Goal: Task Accomplishment & Management: Complete application form

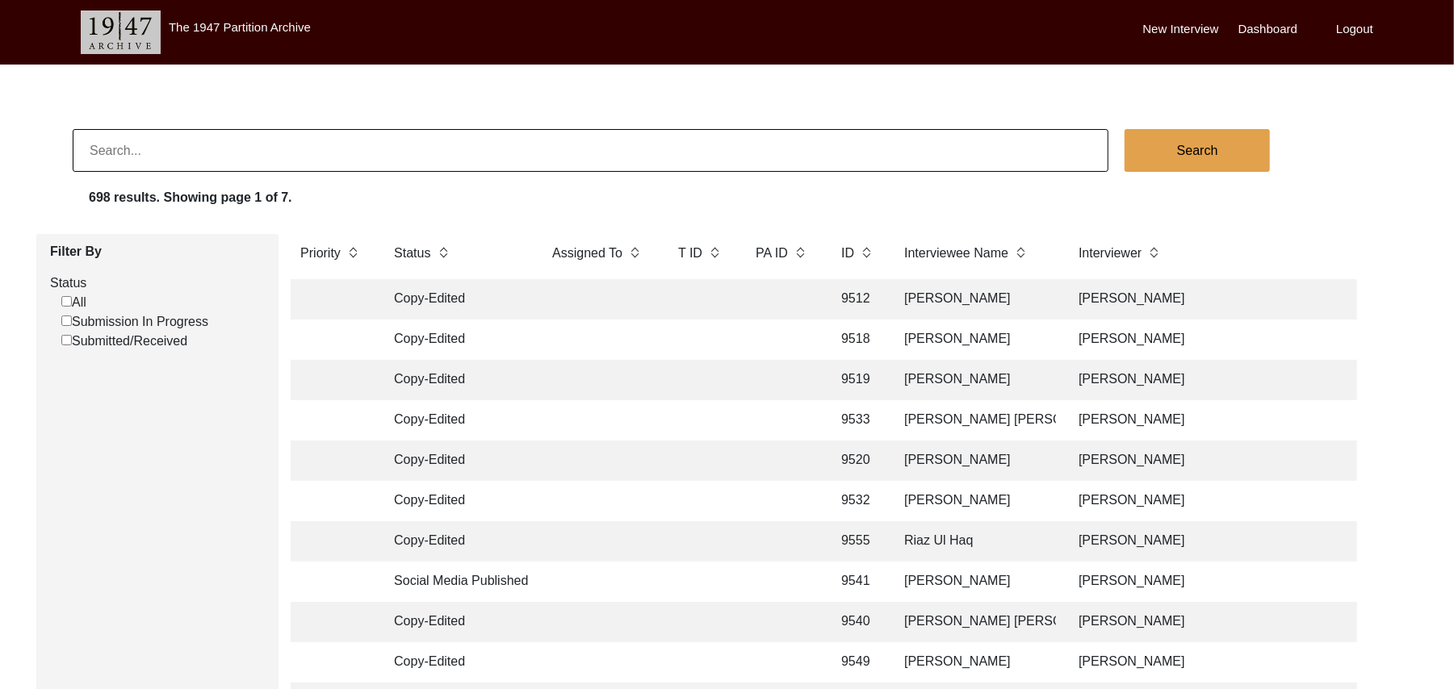
click at [330, 146] on input at bounding box center [591, 150] width 1036 height 43
type input "Migrated to Majra"
click at [1190, 149] on button "Search" at bounding box center [1197, 150] width 145 height 43
checkbox input "false"
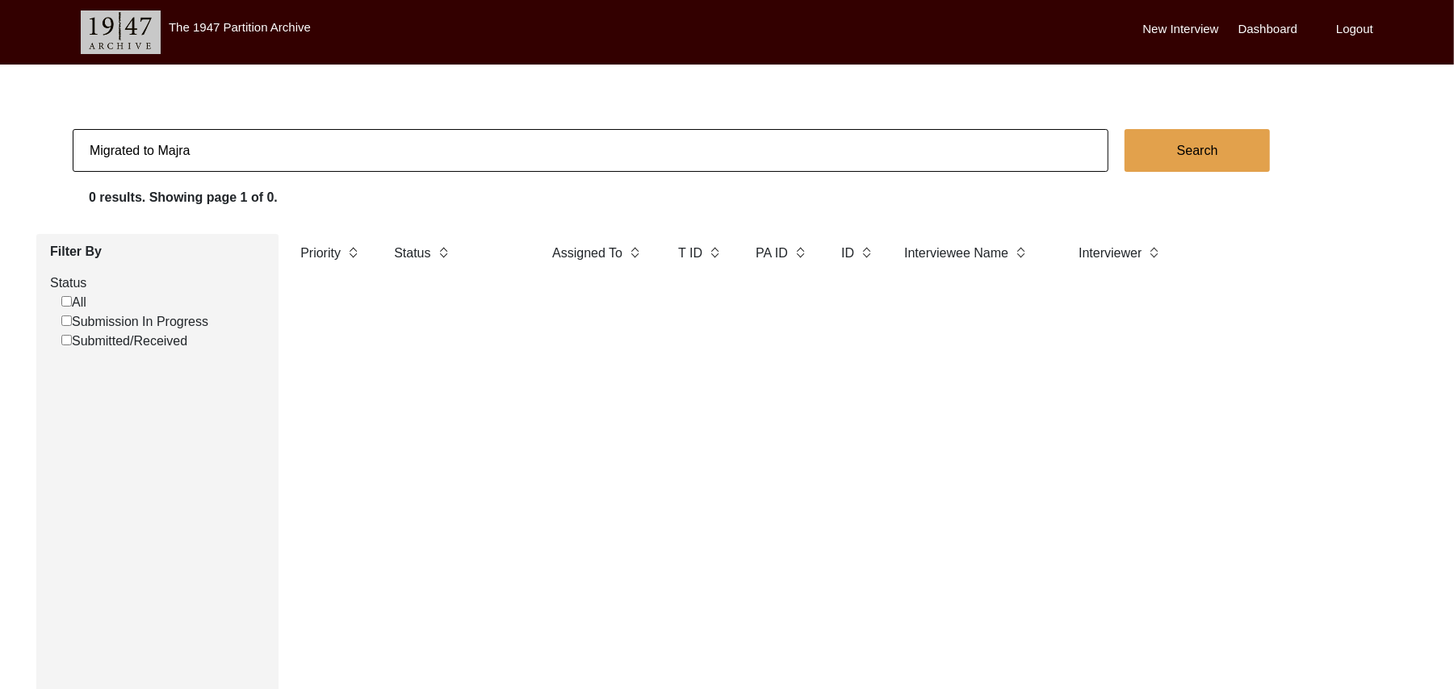
click at [218, 147] on input "Migrated to Majra" at bounding box center [591, 150] width 1036 height 43
type input "M"
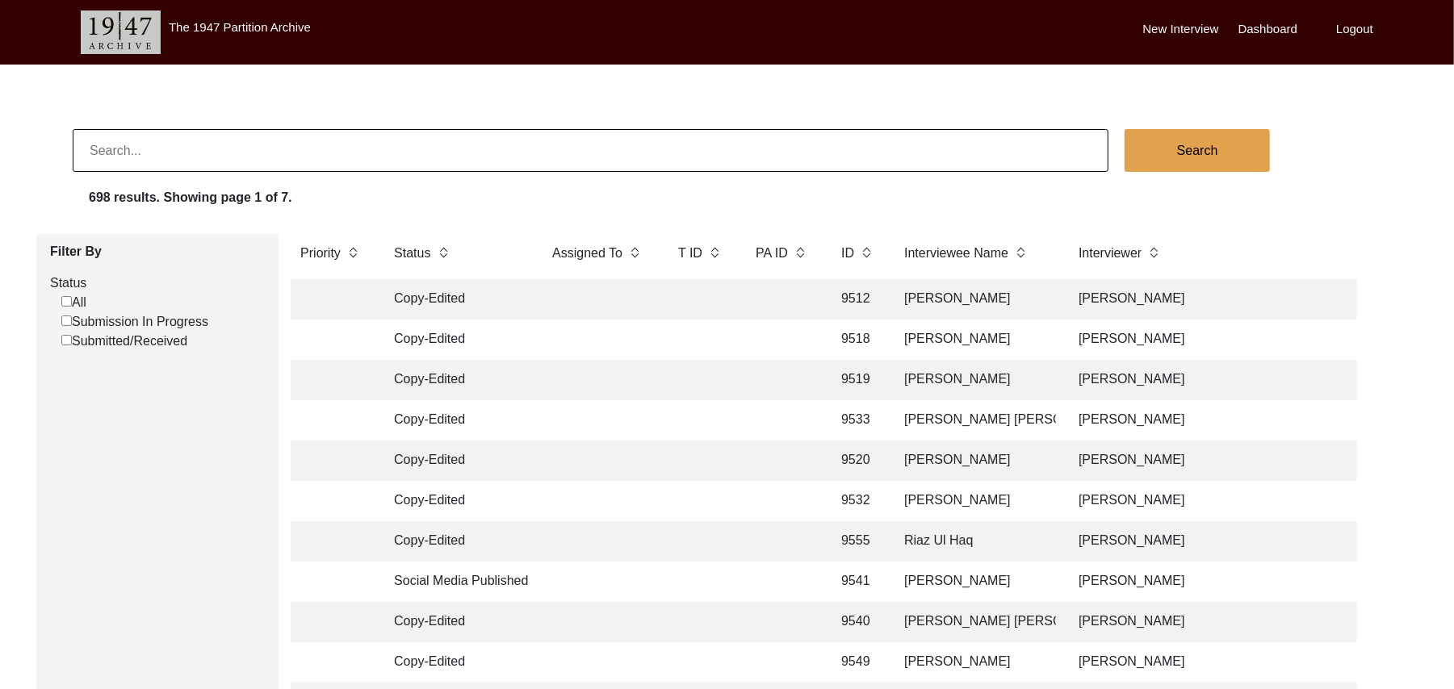
click at [68, 340] on input "Submitted/Received" at bounding box center [66, 340] width 10 height 10
checkbox input "false"
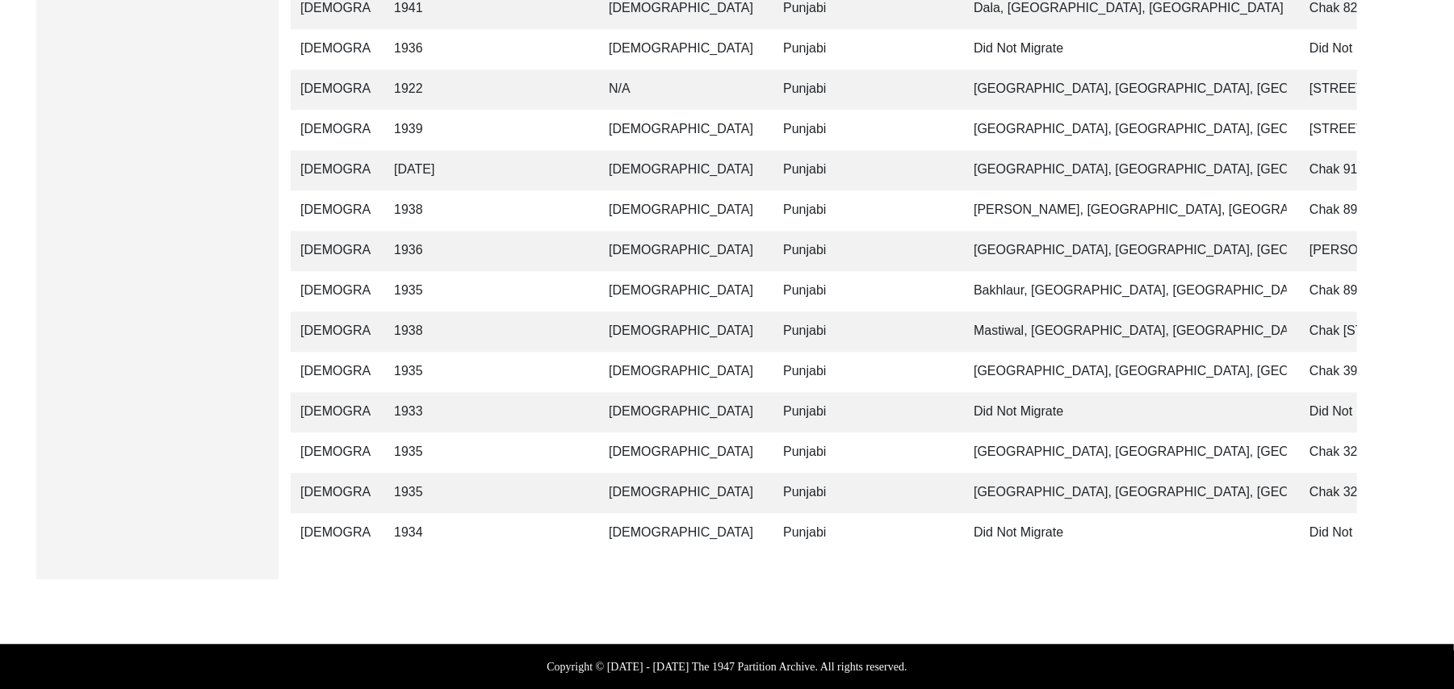
scroll to position [0, 1561]
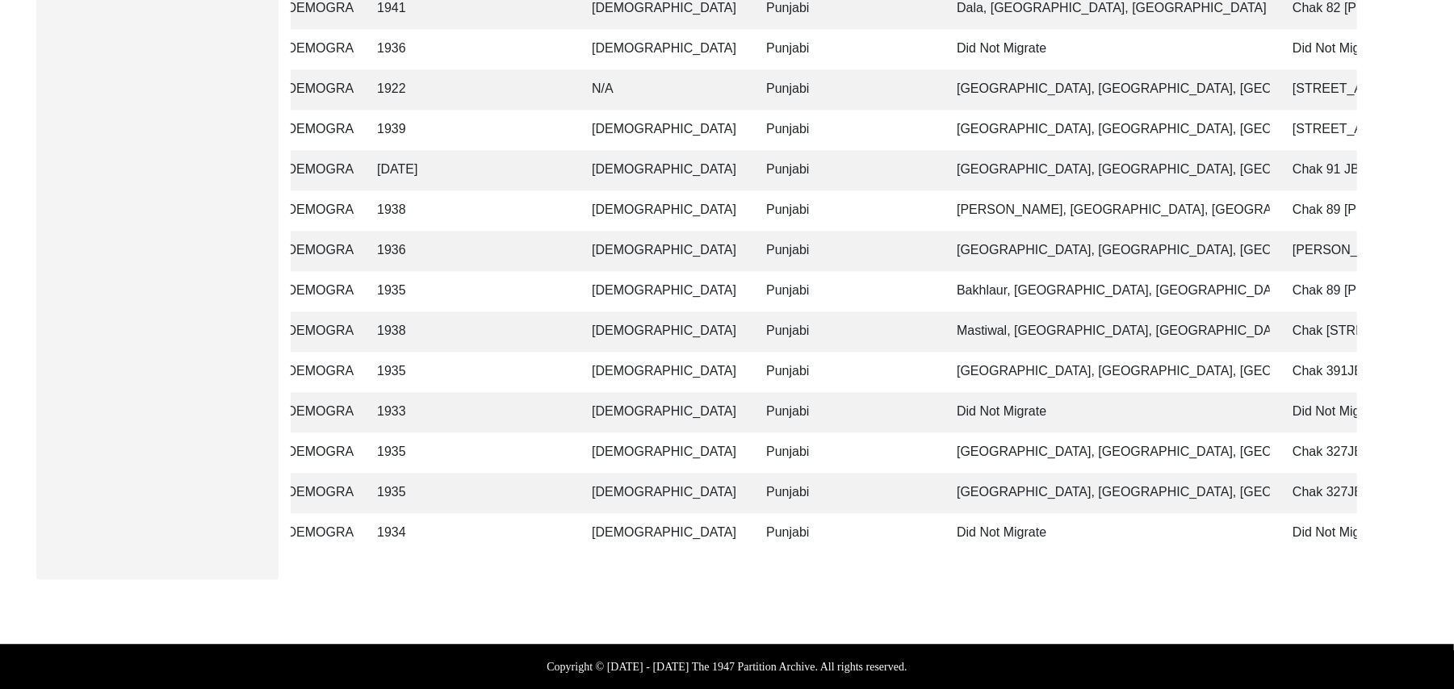
click at [1012, 481] on td "Majra, Punjab, India" at bounding box center [1108, 493] width 323 height 40
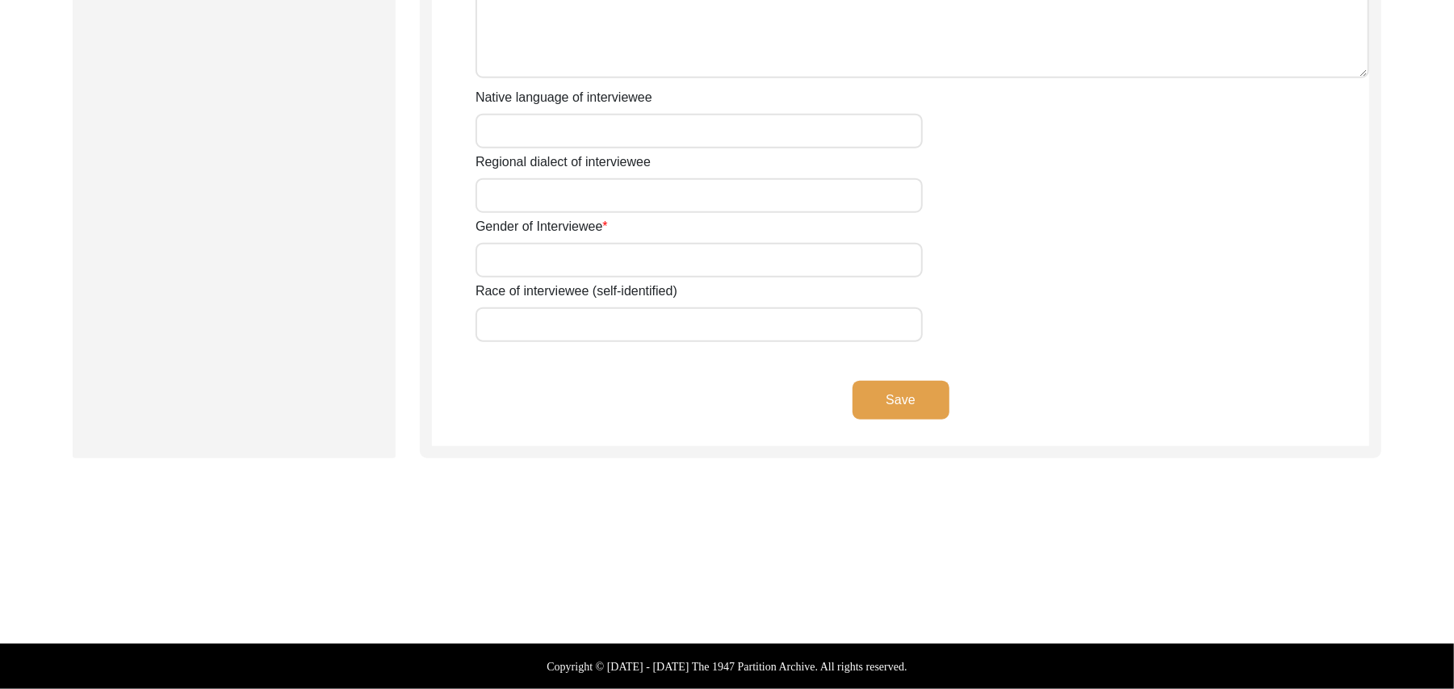
scroll to position [1109, 0]
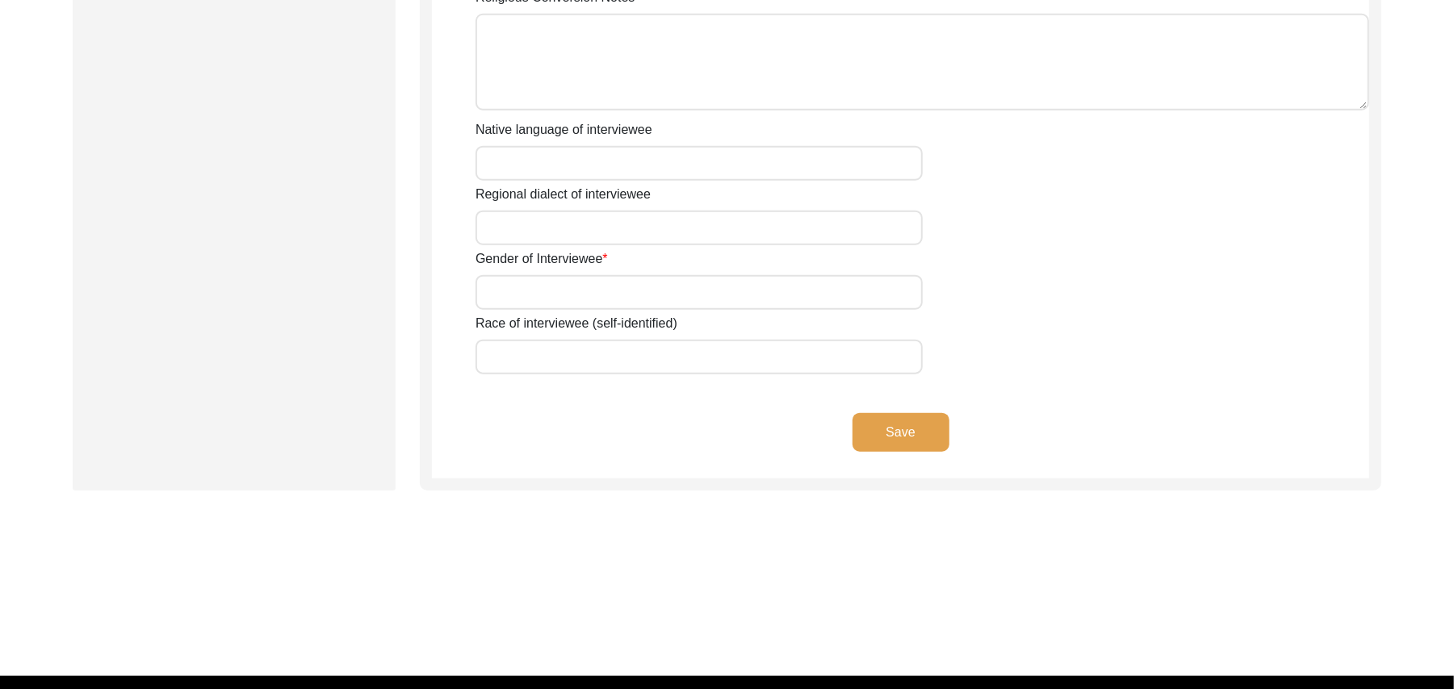
type input "Mr"
type input "Abdul"
type input "Hameed"
type input "N/A"
type input "Abdul Hameed"
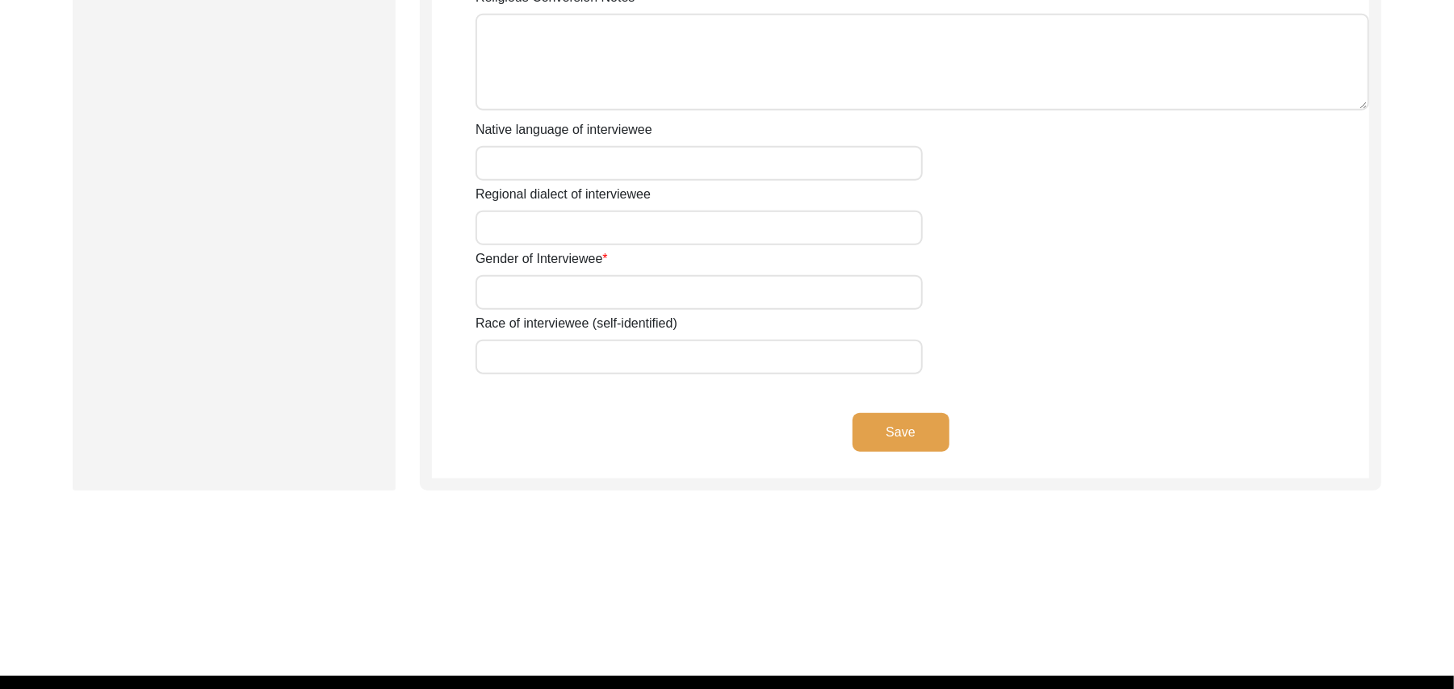
type input "N/A"
type input "Abdul Hameed"
type input "Abdul Hamid"
type input "1935"
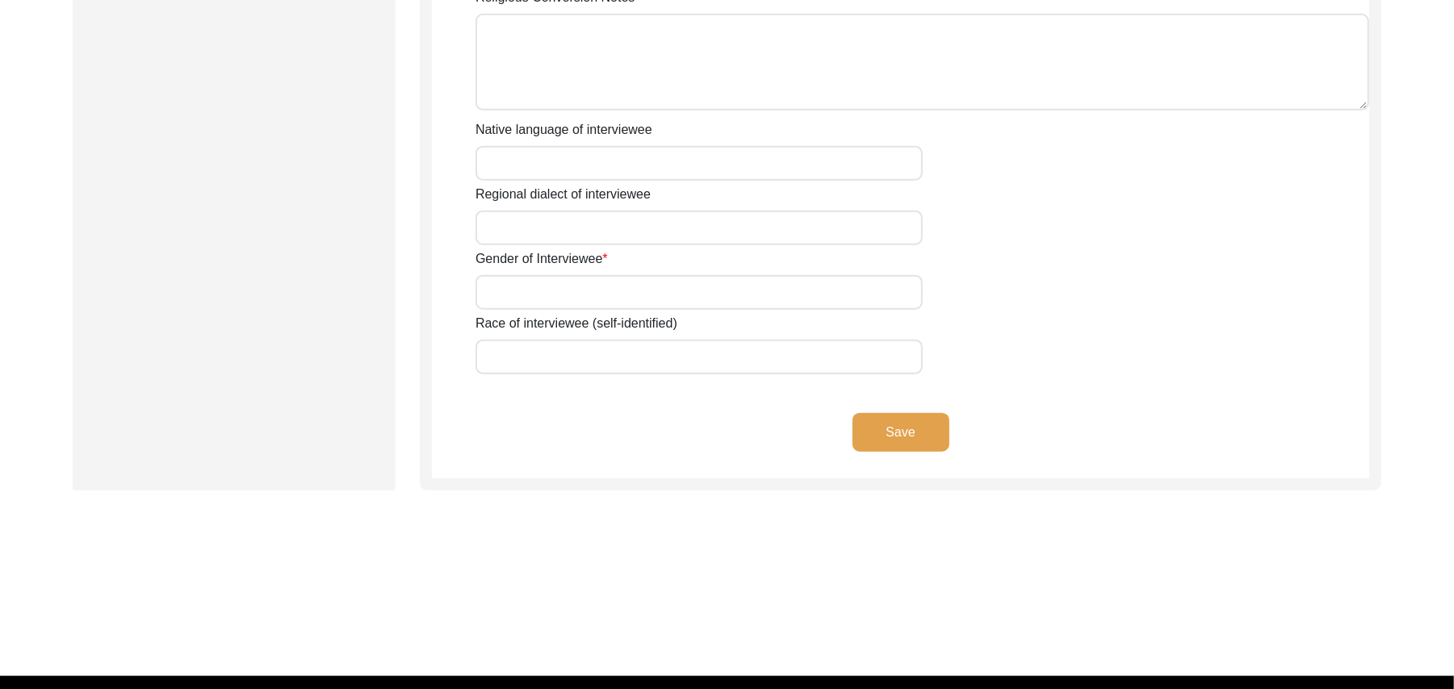
type input "91Years"
type input "[DEMOGRAPHIC_DATA]"
type input "N/A"
type textarea "N/A"
type input "Punjabi"
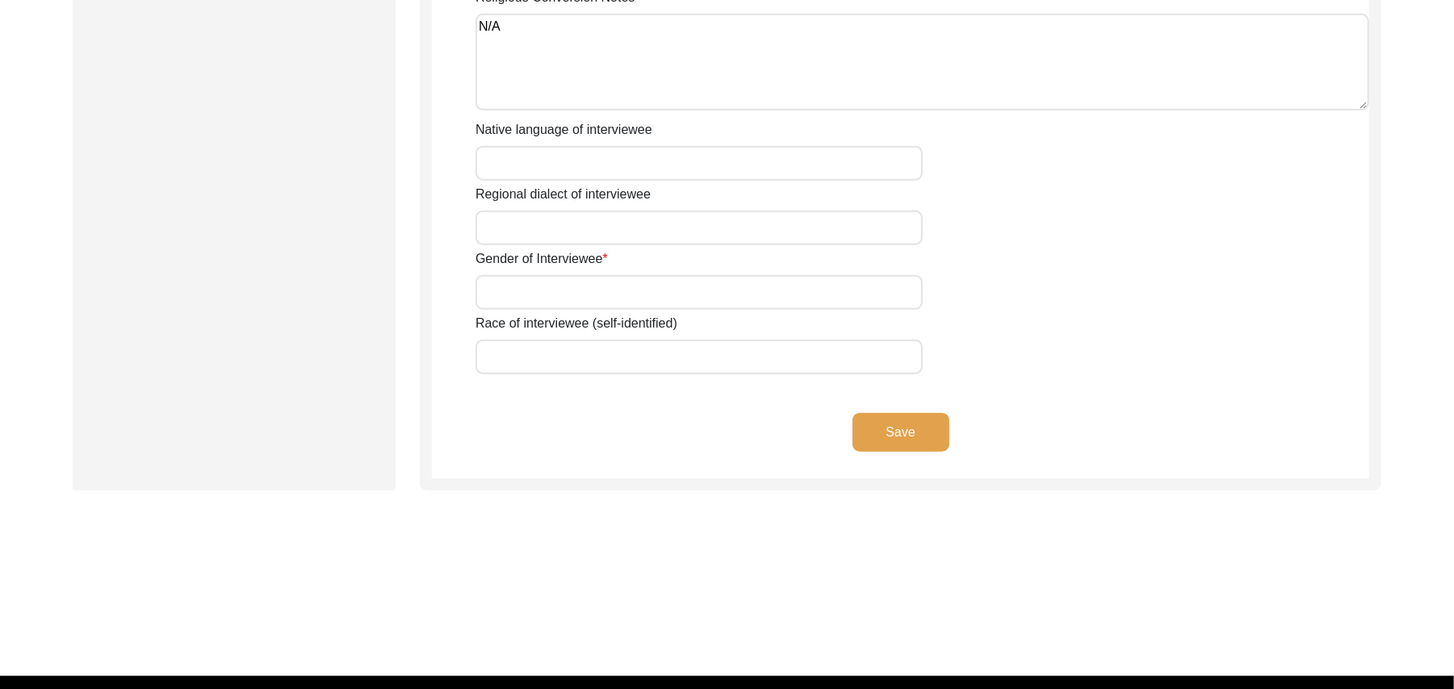
type input "Malwai"
type input "[DEMOGRAPHIC_DATA]"
type input "Jut Dhilon"
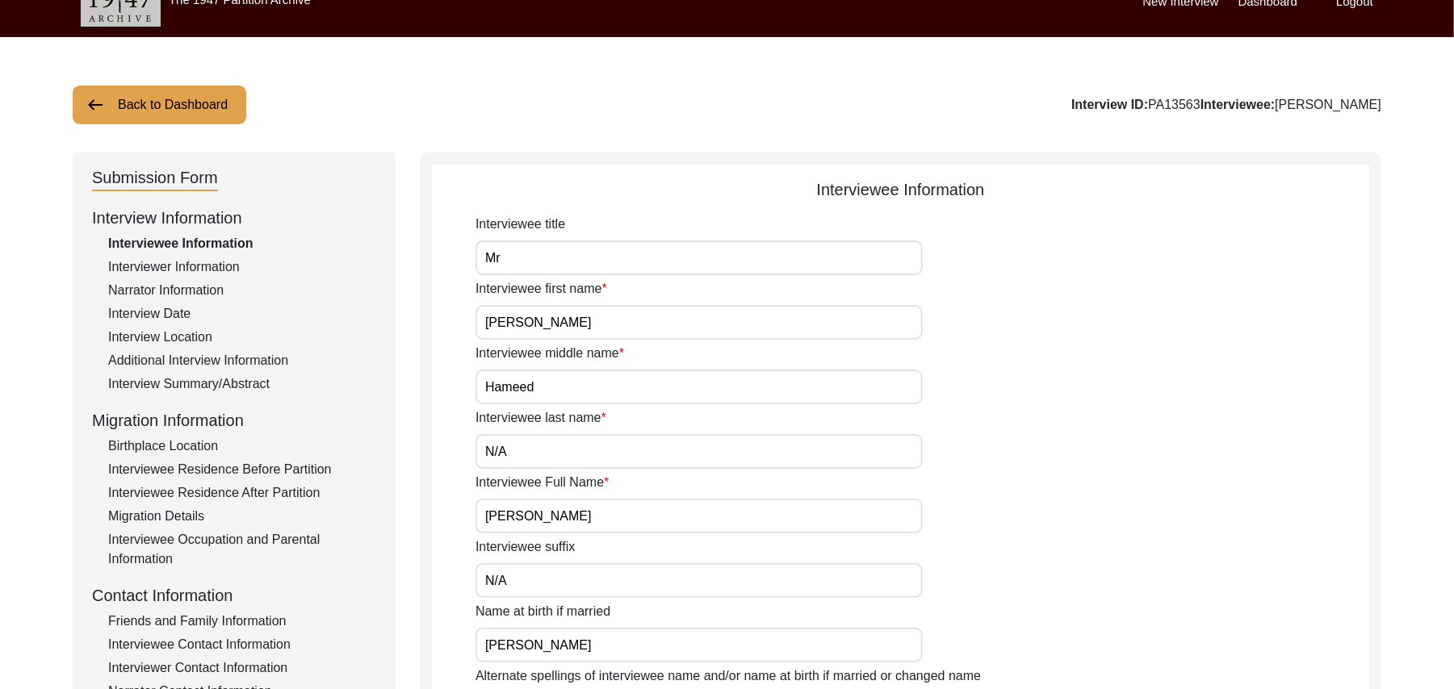
scroll to position [24, 0]
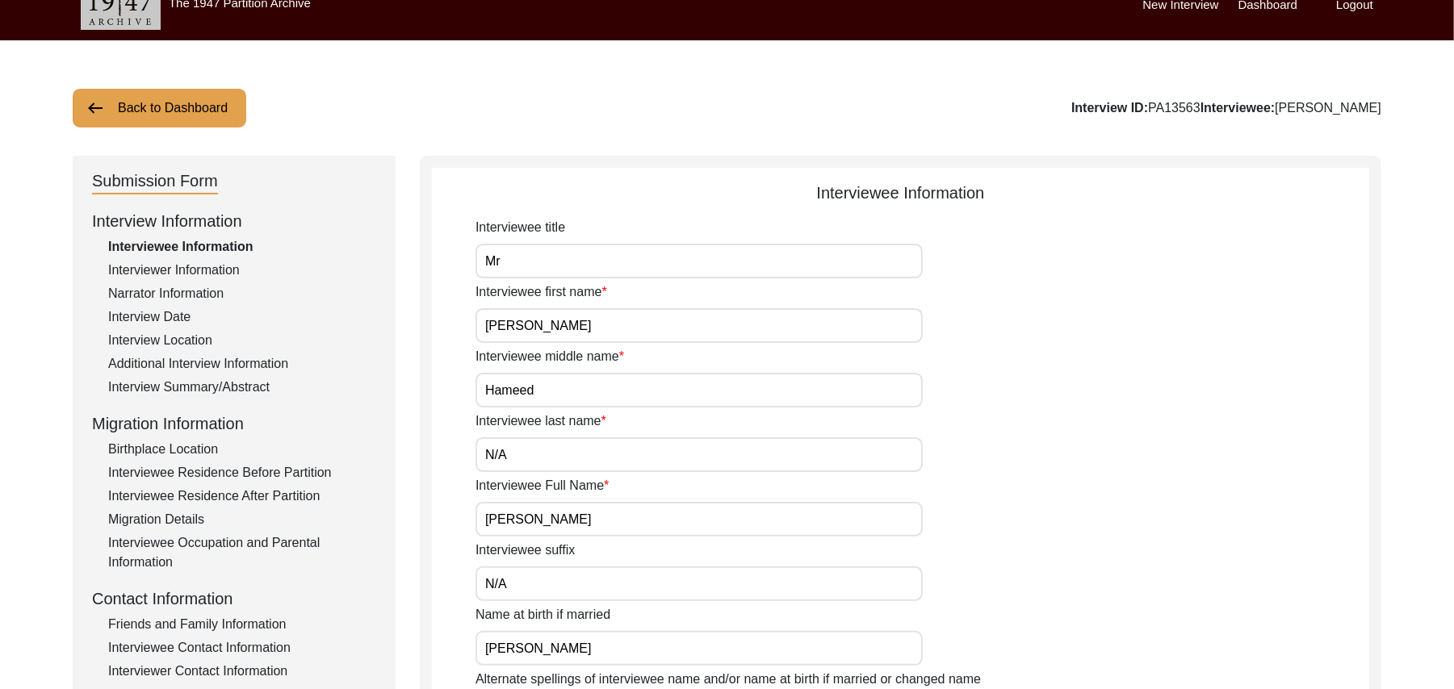
click at [176, 336] on div "Interview Location" at bounding box center [242, 340] width 268 height 19
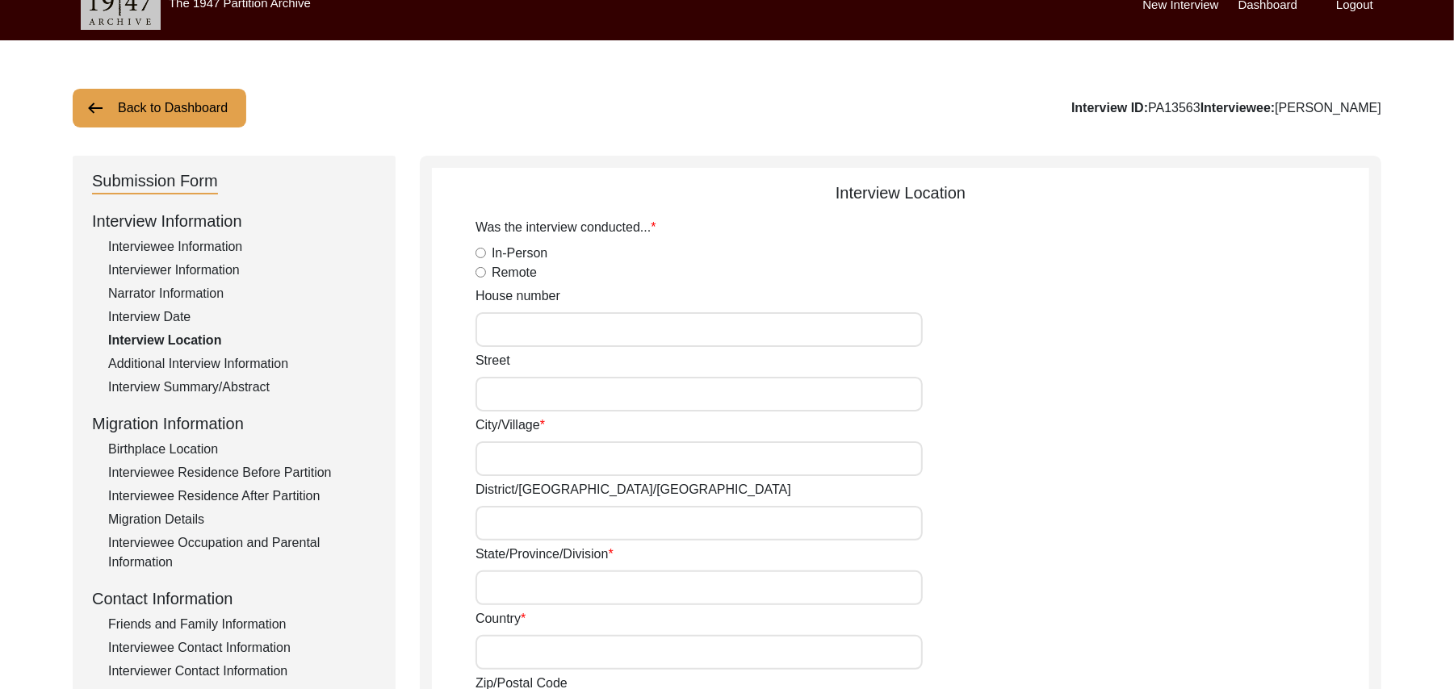
radio input "true"
type input "N/A"
type input "Chak 327JB"
type input "Toba Tek Singh/ Toba Tek Singh"
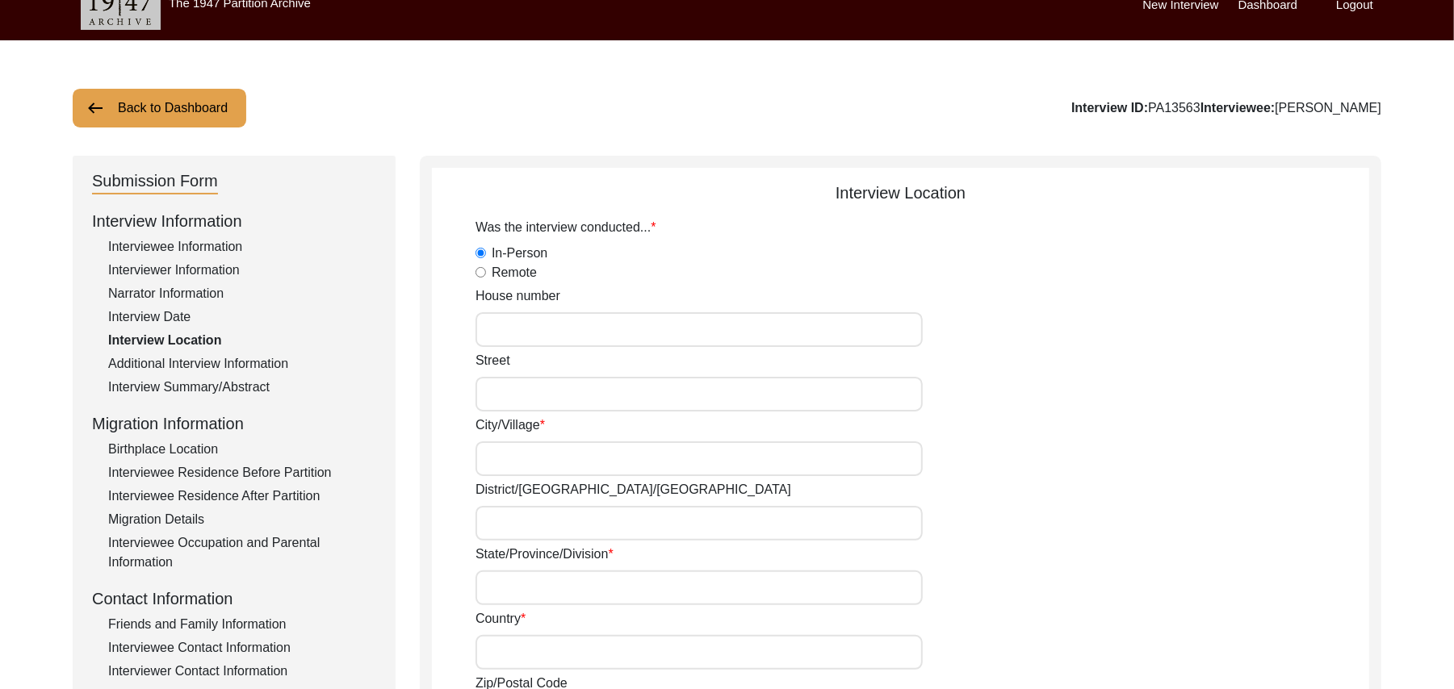
type input "Punjab"
type input "Pakistan"
type input "36050"
type input "Chak 327JB"
type input "Chak 327JB, Punjab, Pakistan"
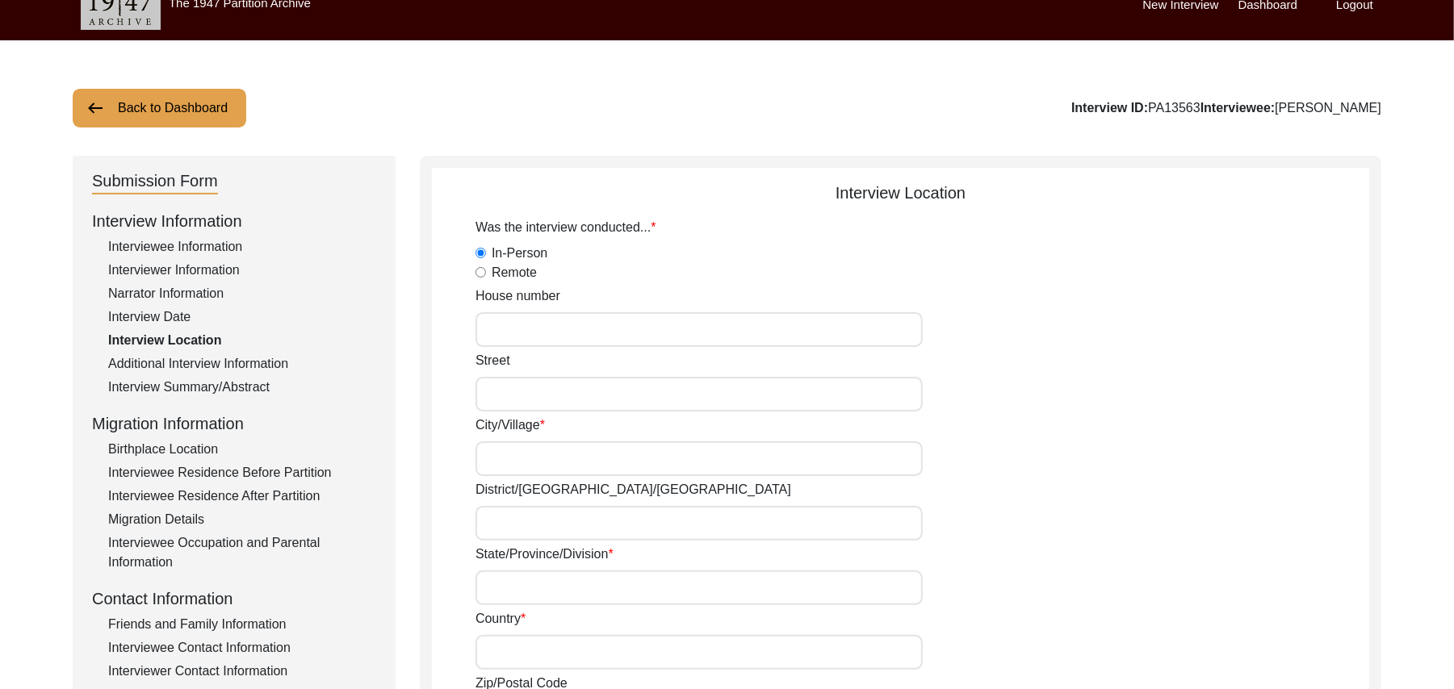
type input "N/A"
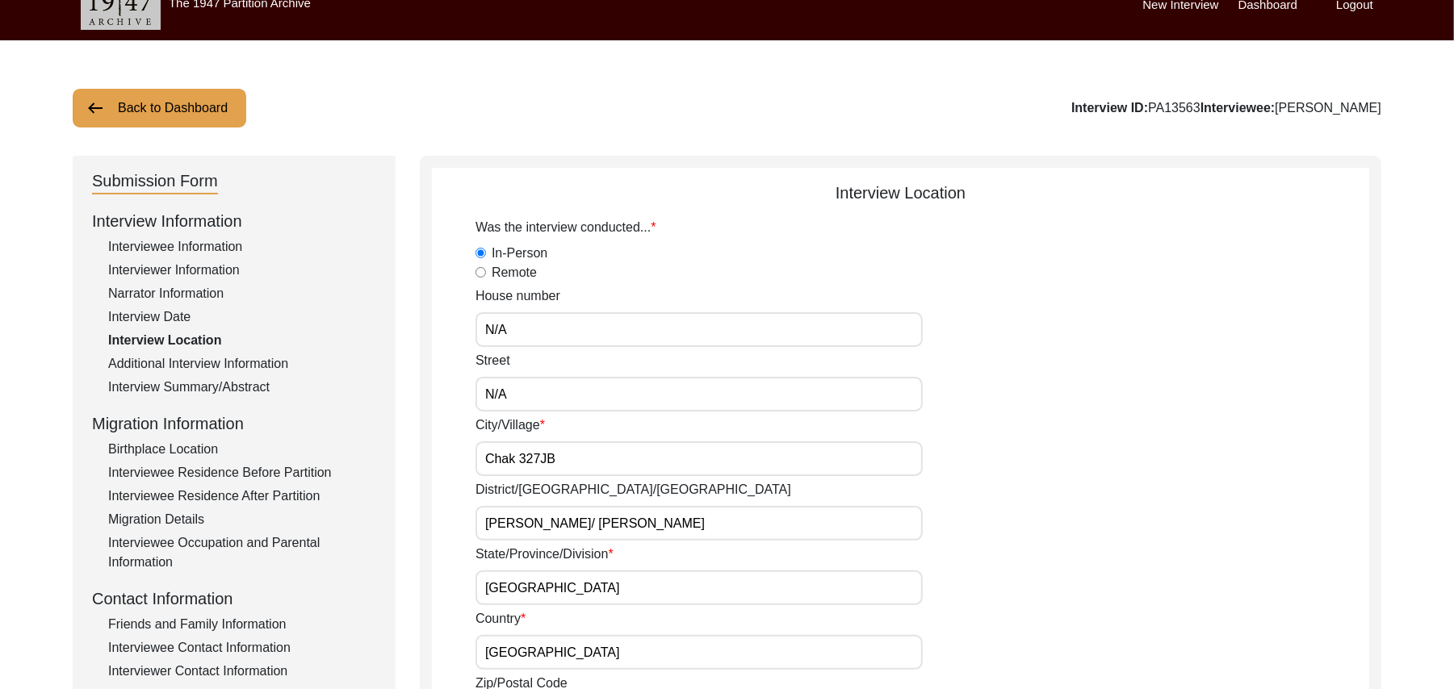
click at [191, 382] on div "Interview Summary/Abstract" at bounding box center [242, 387] width 268 height 19
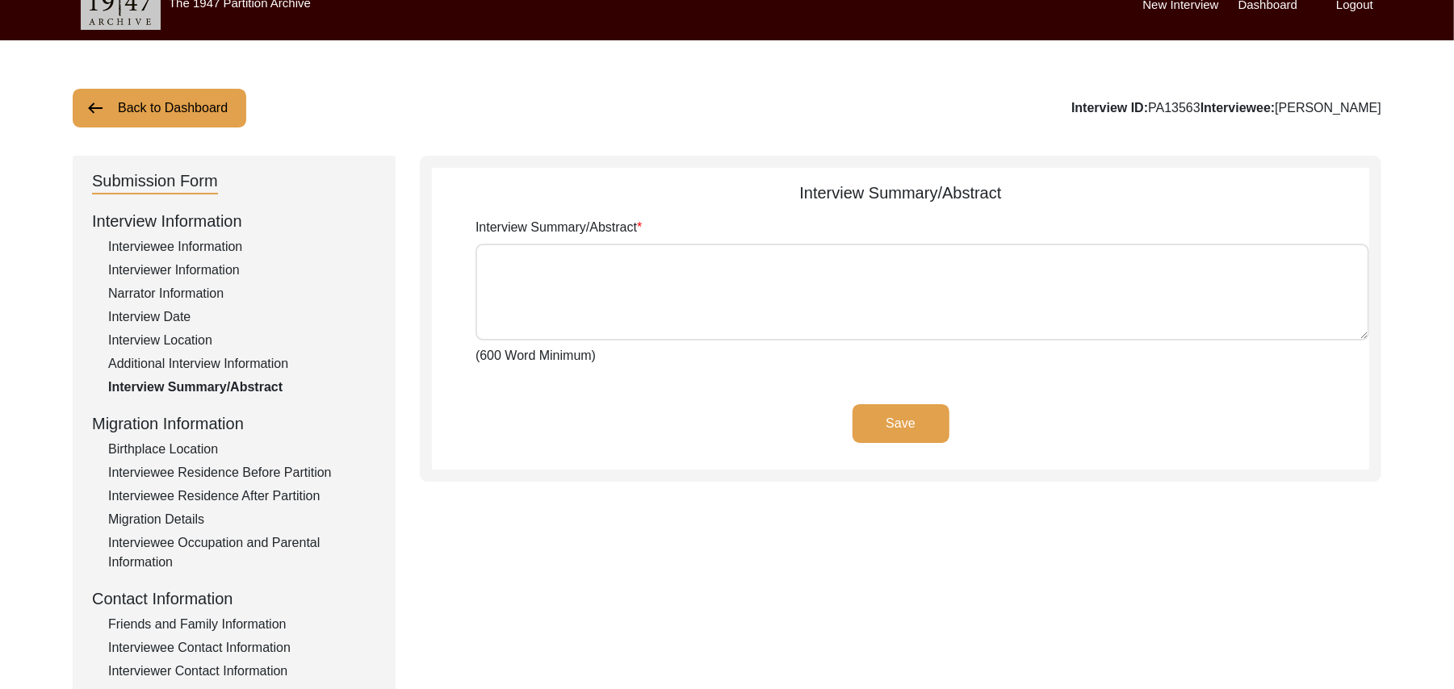
type textarea "Abdul Hameed Muhammad Sarfraz Abdul Hameed son of Jamal Deen Jut was born at th…"
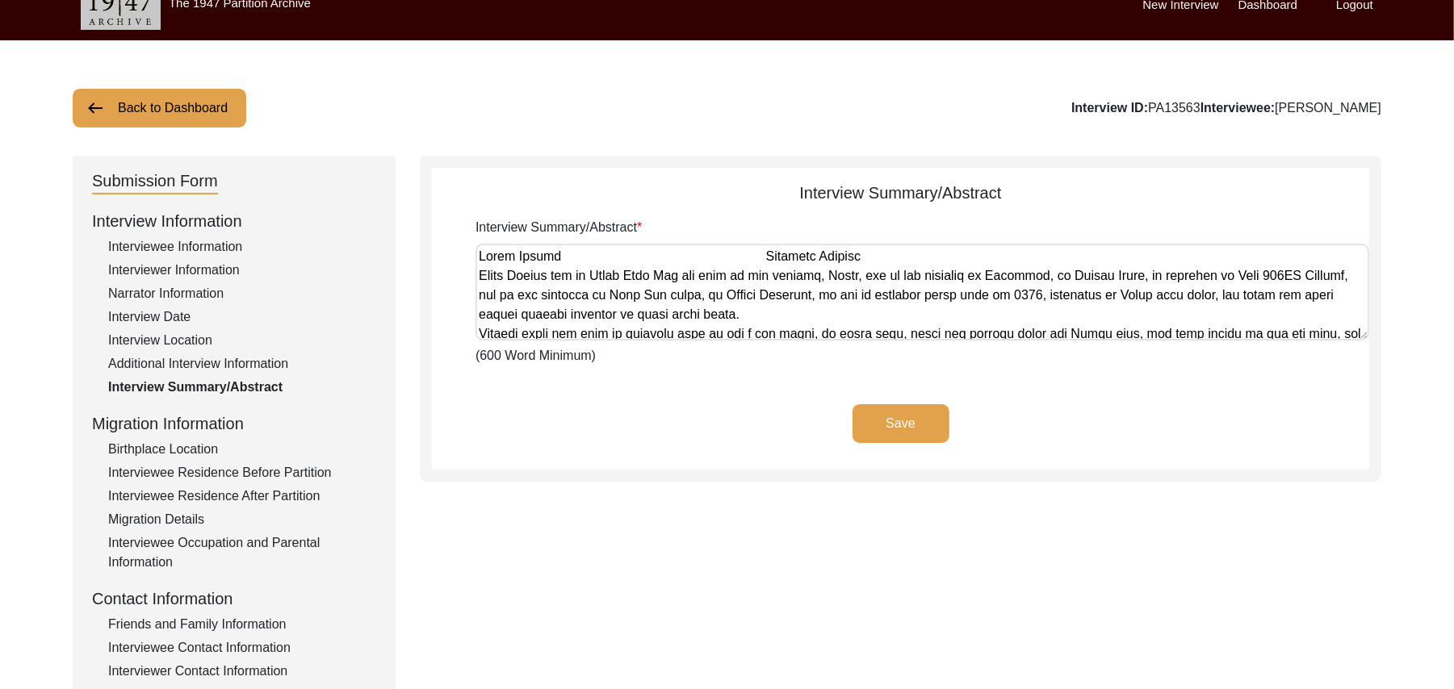
click at [496, 476] on div "Interview Summary/Abstract Interview Summary/Abstract (600 Word Minimum) Save" at bounding box center [901, 319] width 962 height 326
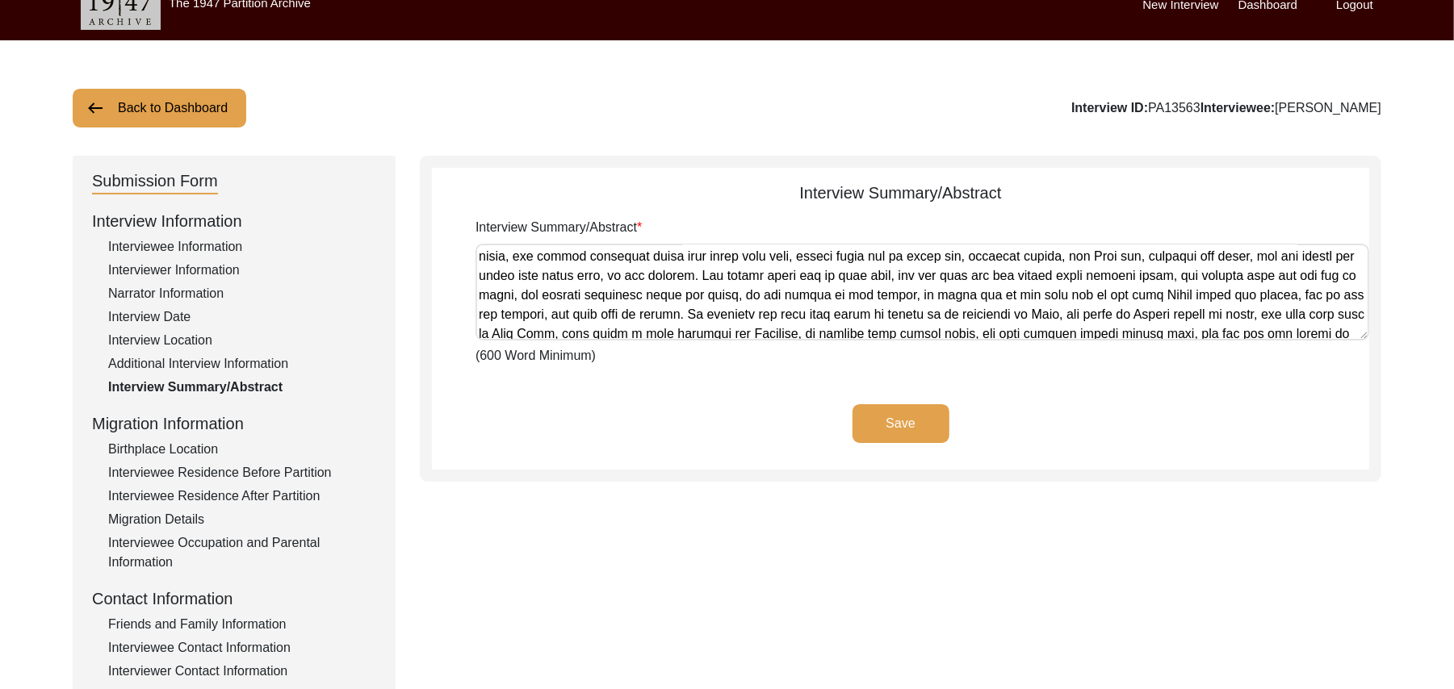
scroll to position [1205, 0]
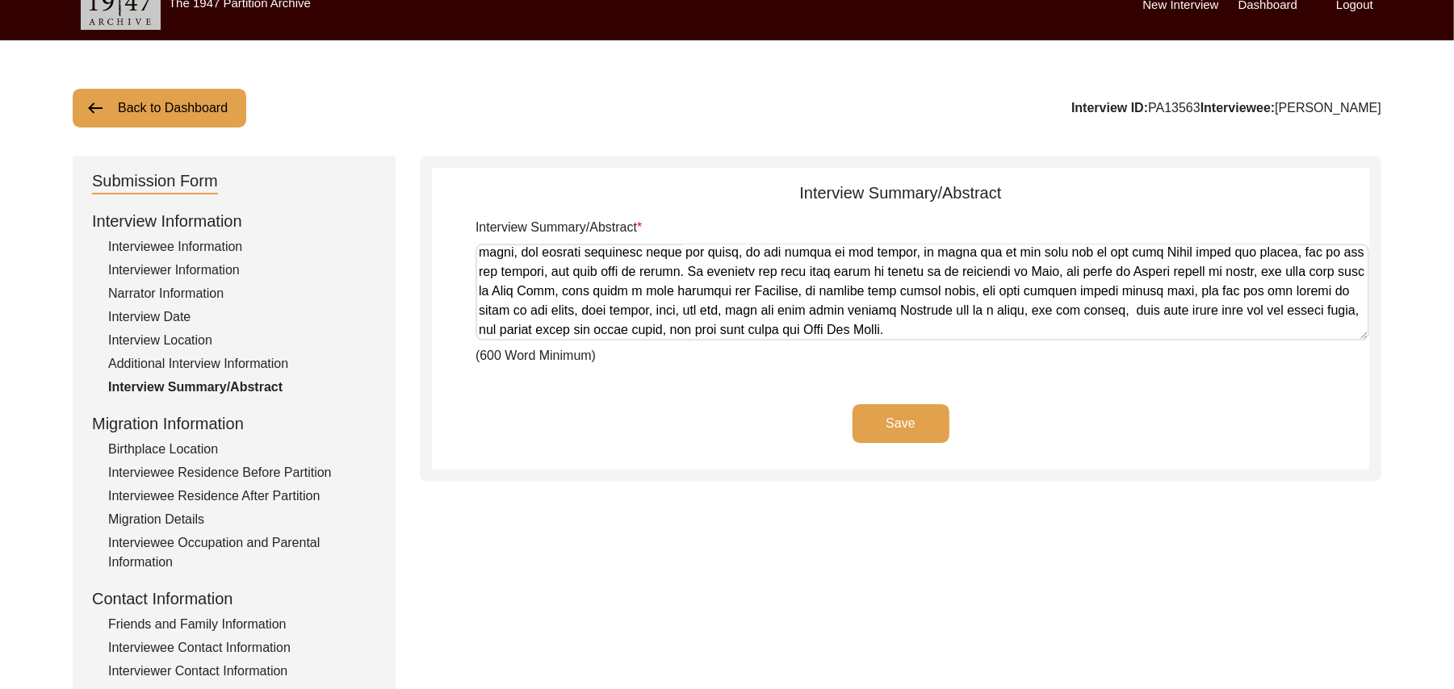
click at [230, 625] on div "Friends and Family Information" at bounding box center [242, 624] width 268 height 19
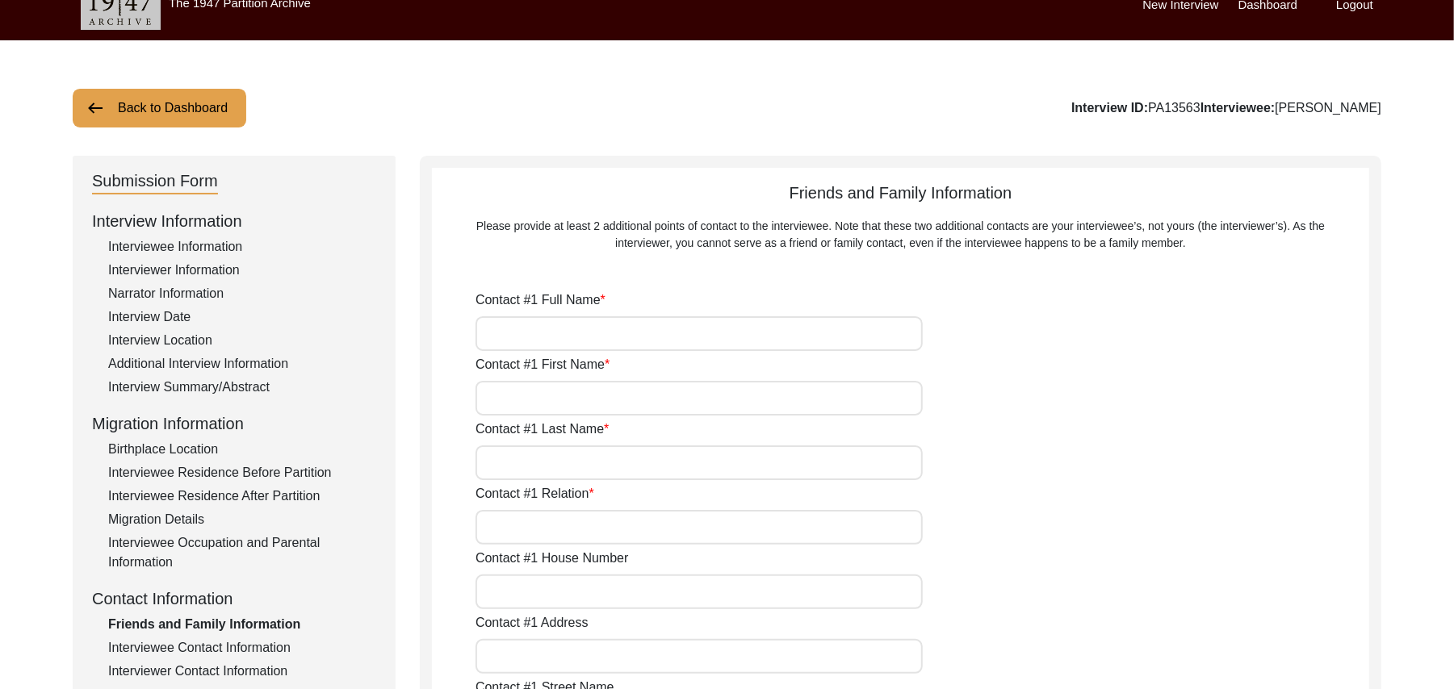
type input "Muhammad Hussain"
type input "Muhammad"
type input "Hussain"
type input "Son"
type input "N/A"
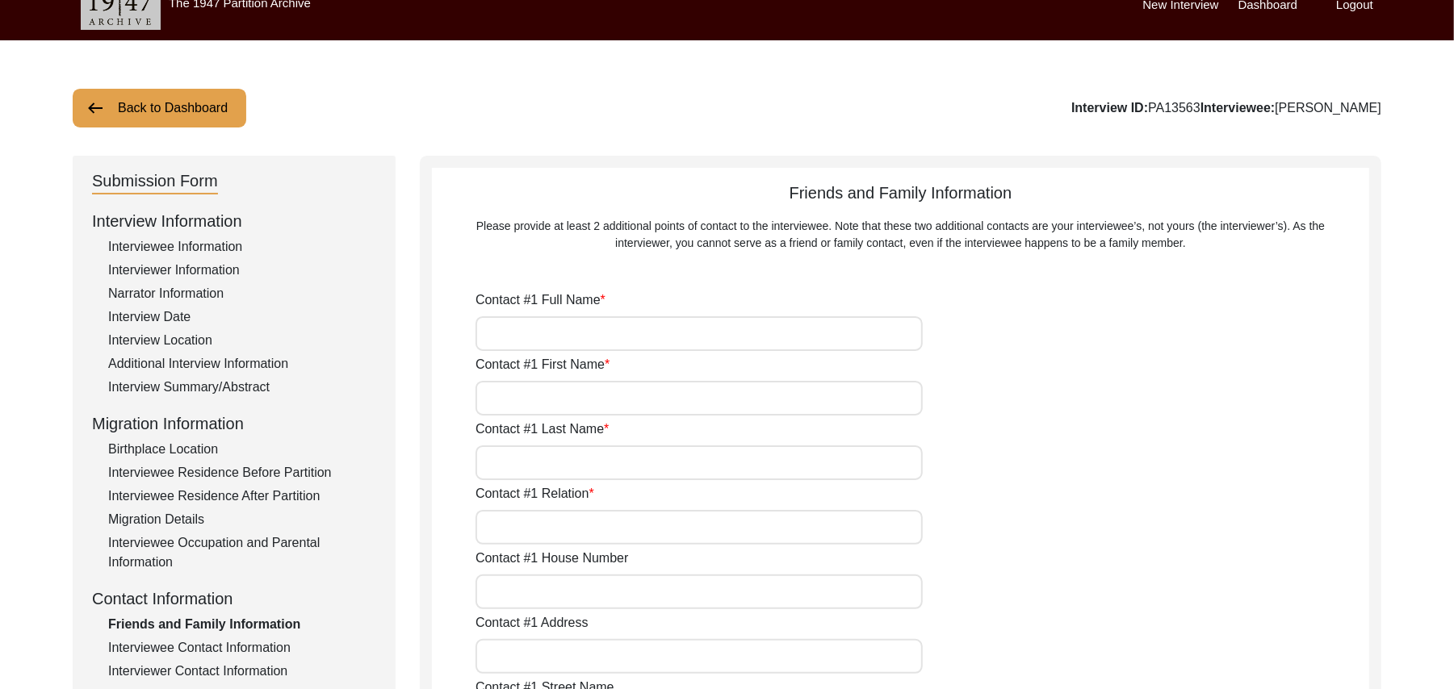
type input "Chak 327JB"
type input "N/A"
type input "Chak 327JB"
type input "Toba Tek Singh/ Toba Tek Singh"
type input "Punjab"
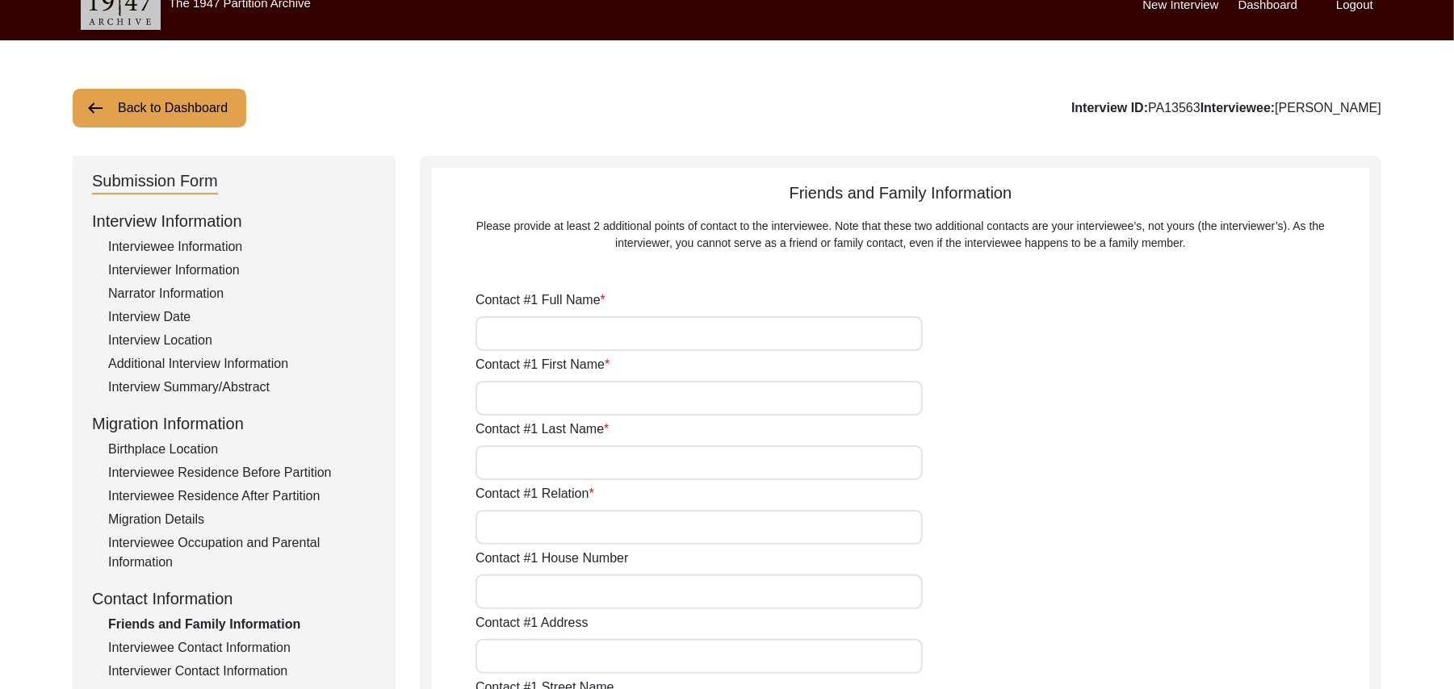
type input "36050"
type input "Pakistan"
type input "Chak 327JB"
type input "03137160074"
type input "N/A"
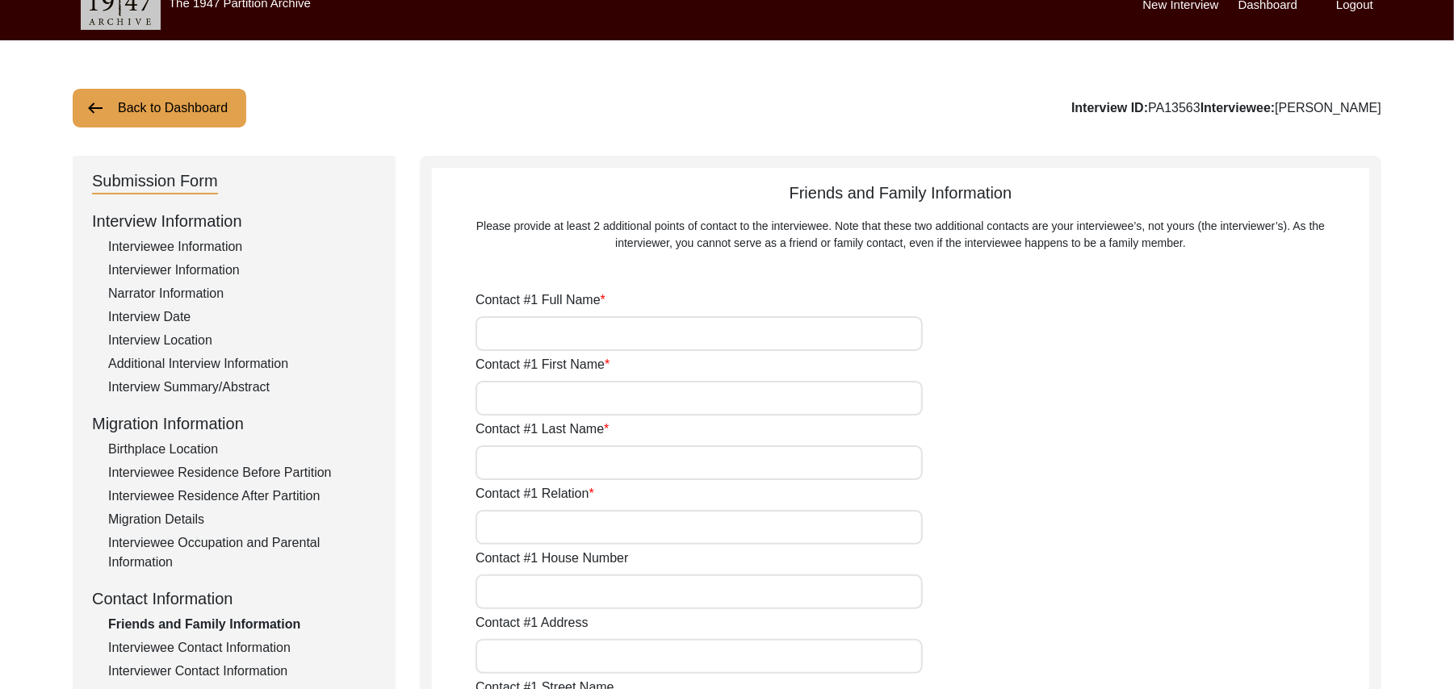
type input "N/A"
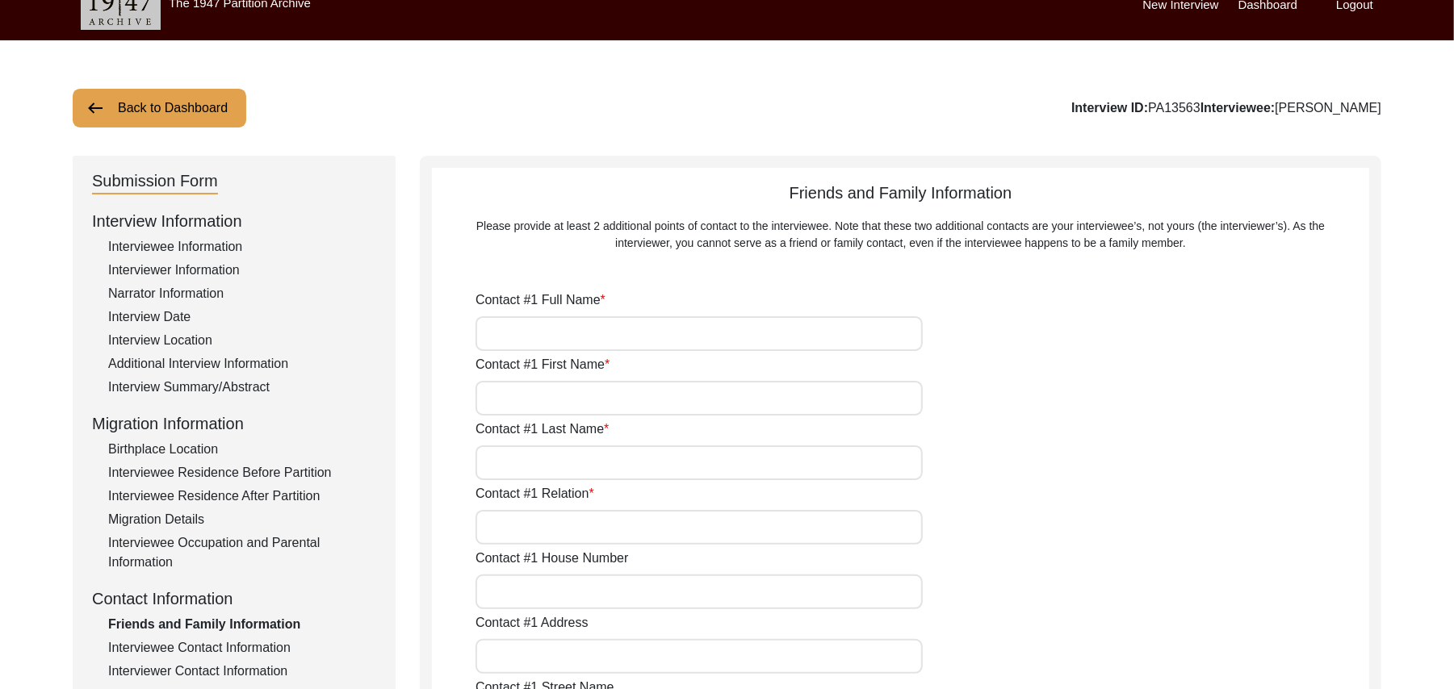
type input "Abdul Sattar"
type input "Abdul"
type input "Sattar"
type input "Son"
type input "N/A"
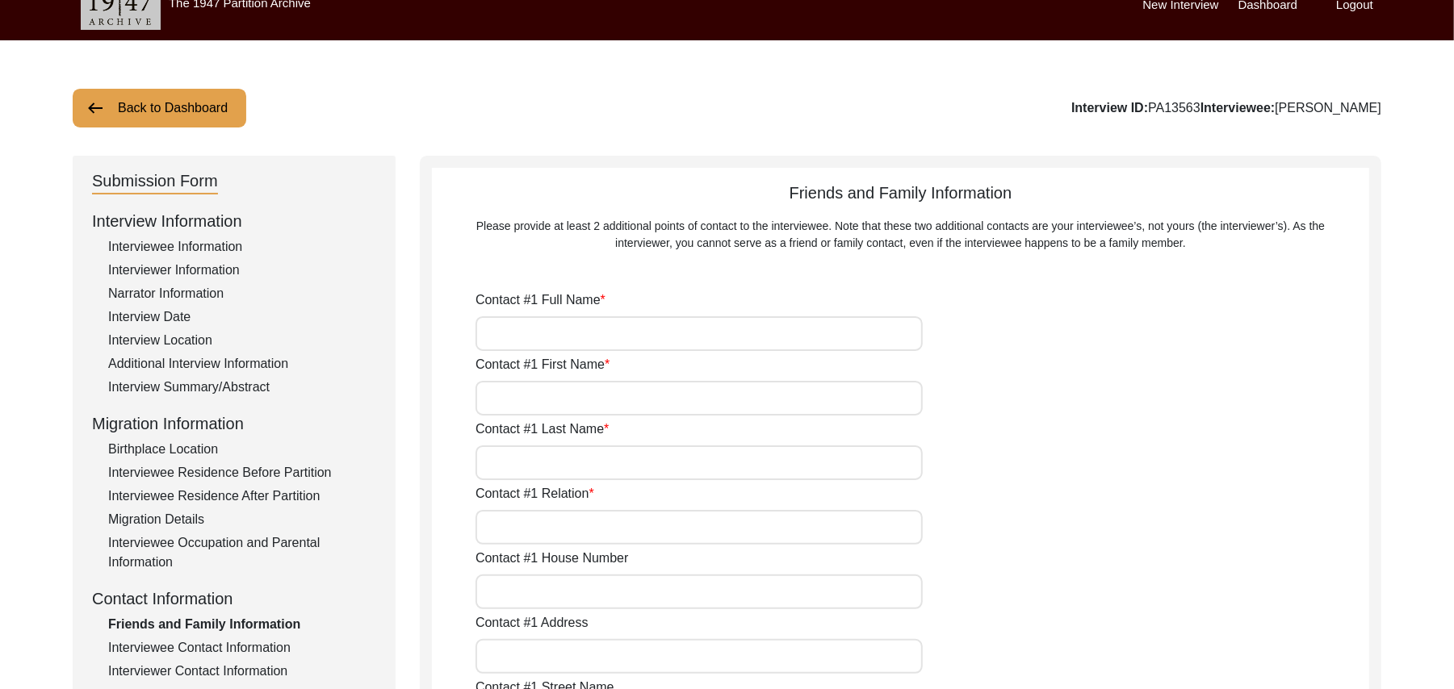
type input "Chak 327JB"
type input "N/A"
type input "Chak 327JB"
type input "Toba Tek Singh/ Toba Tek Singh"
type input "Punjab"
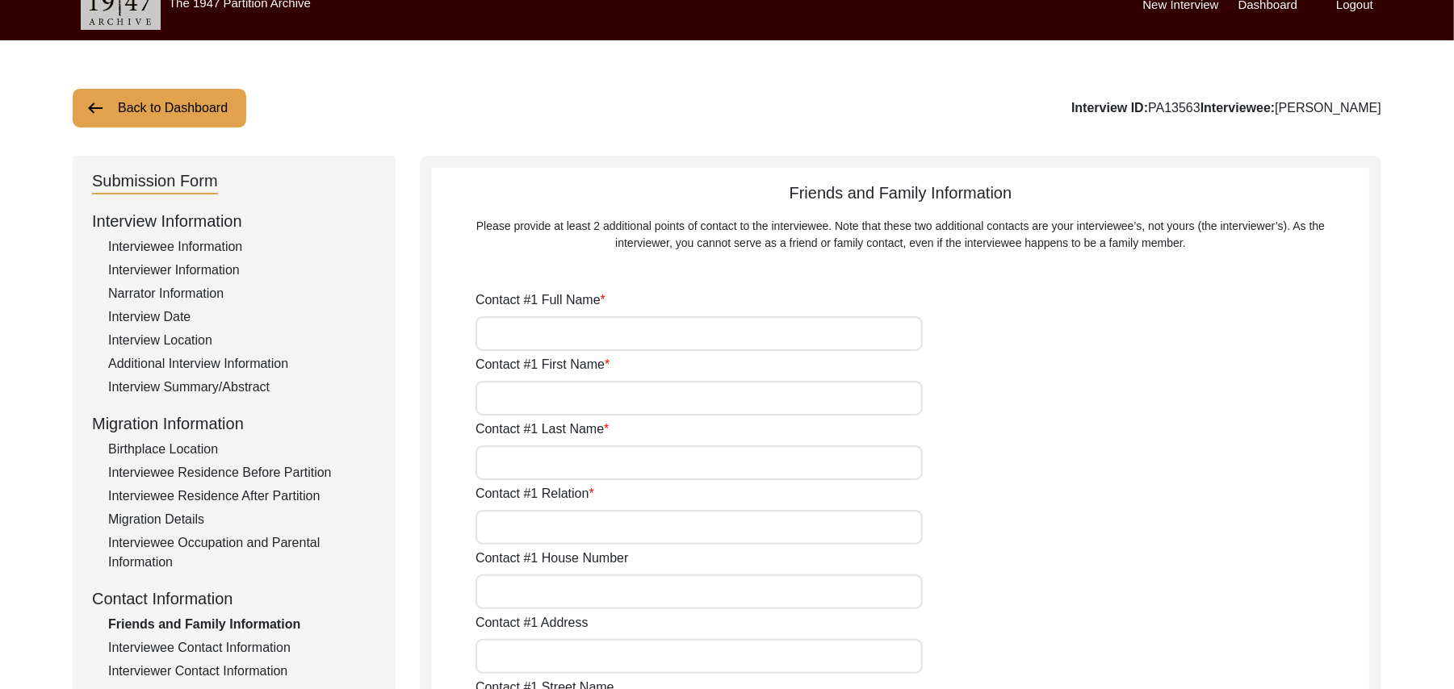
type input "36050"
type input "Pakistan"
type input "Chak 327JB"
type input "0319-6894525"
type input "N/A"
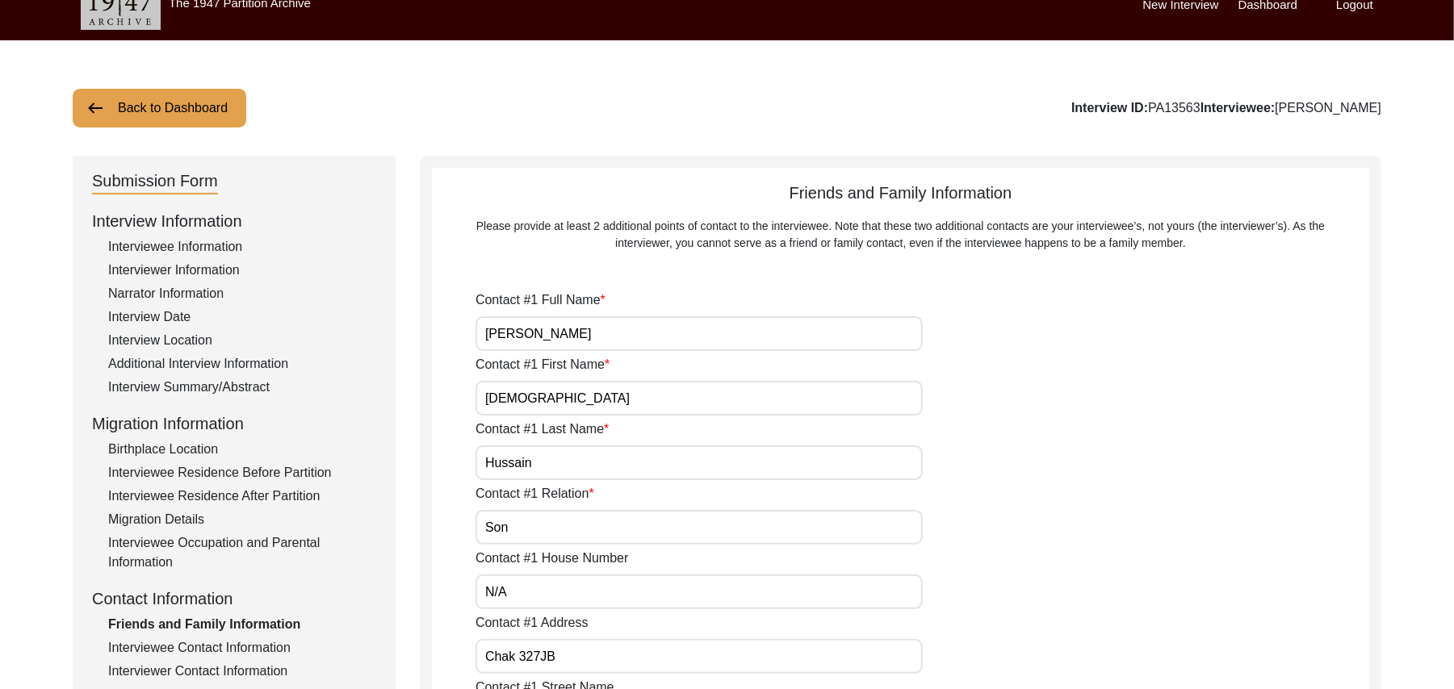
type input "N/A"
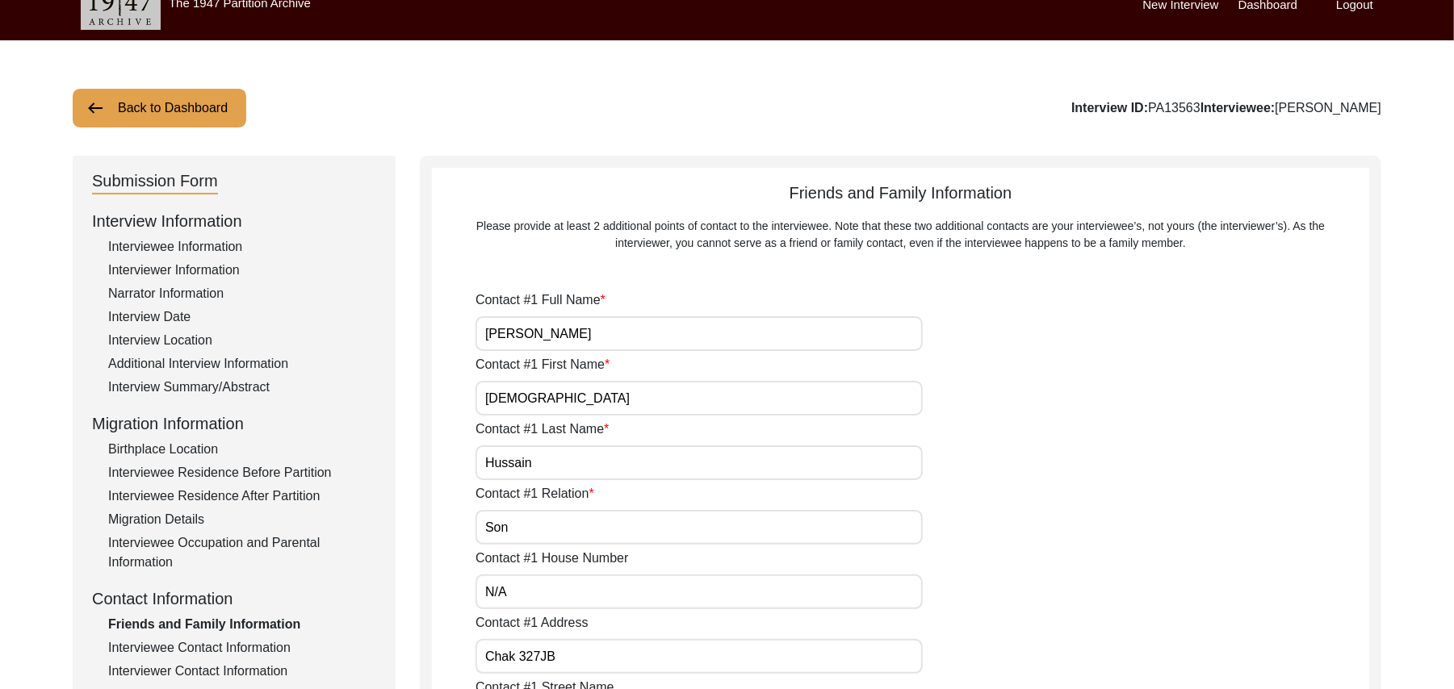
type input "N/A"
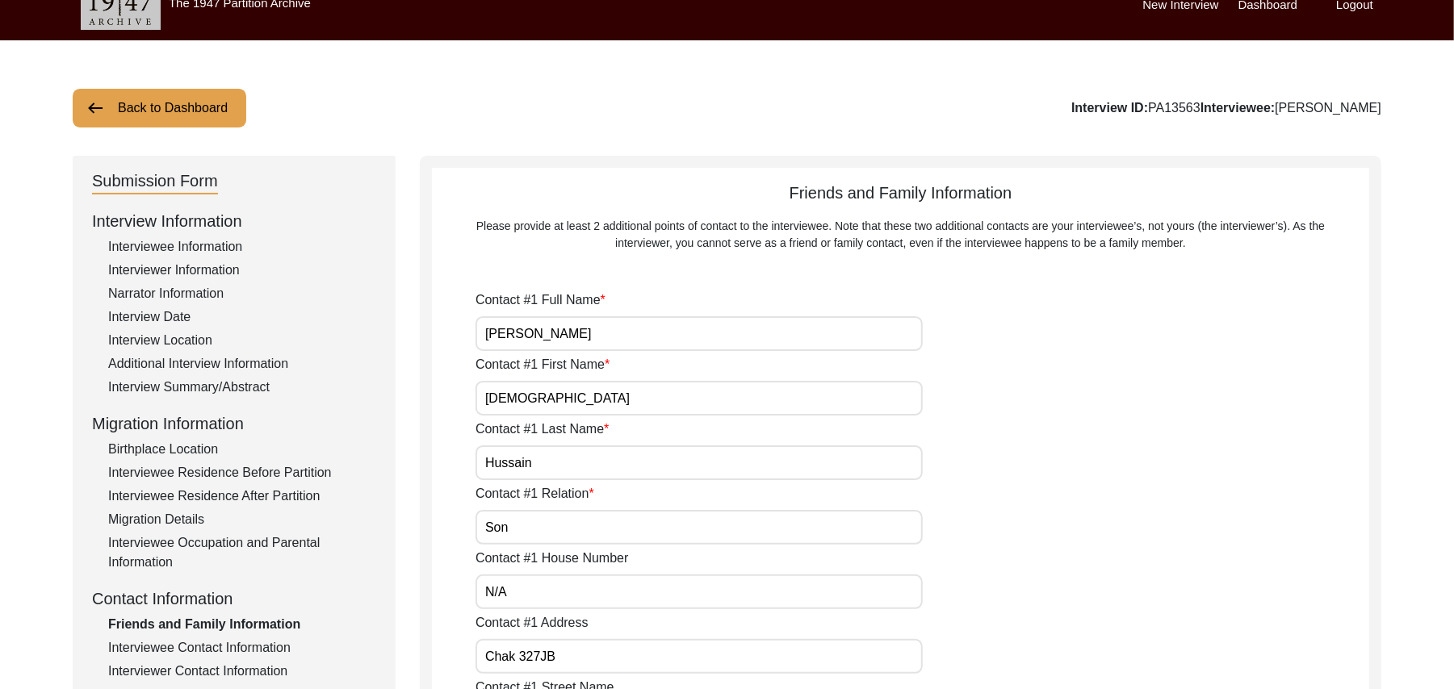
type input "N/A"
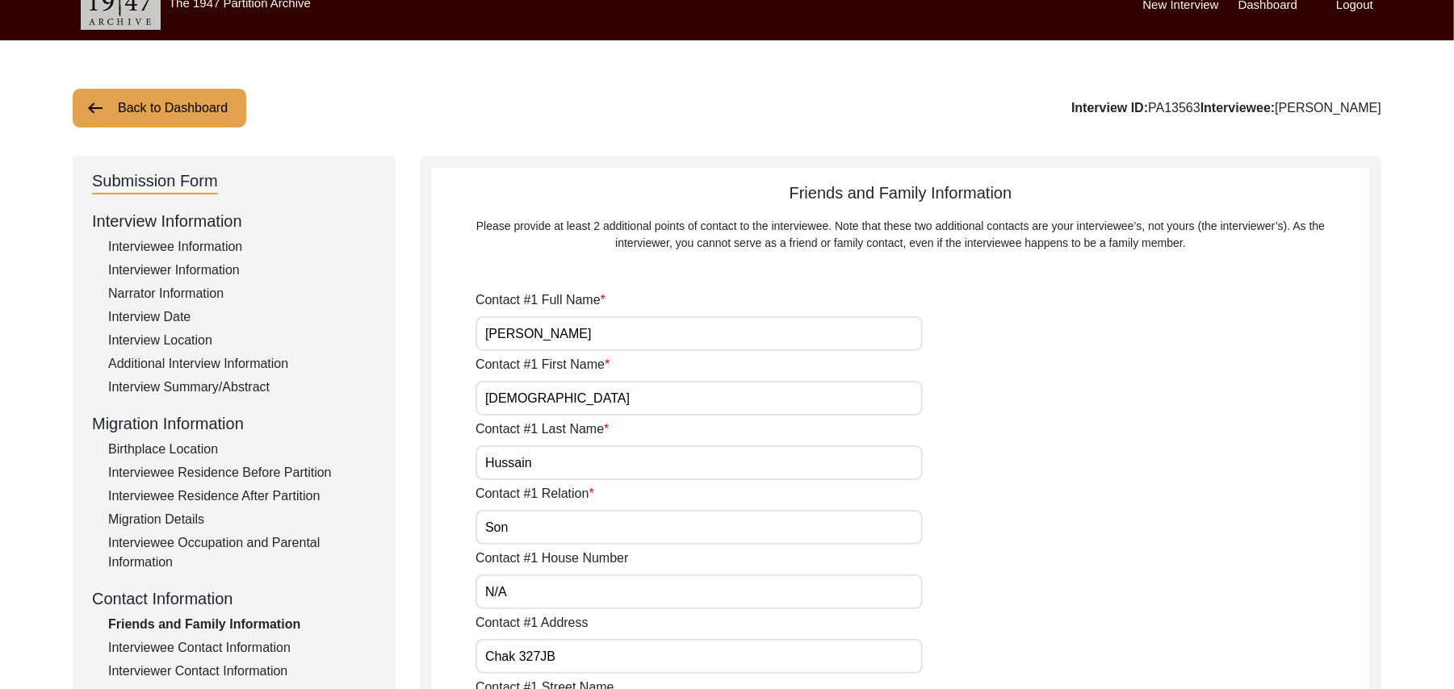
type input "N/A"
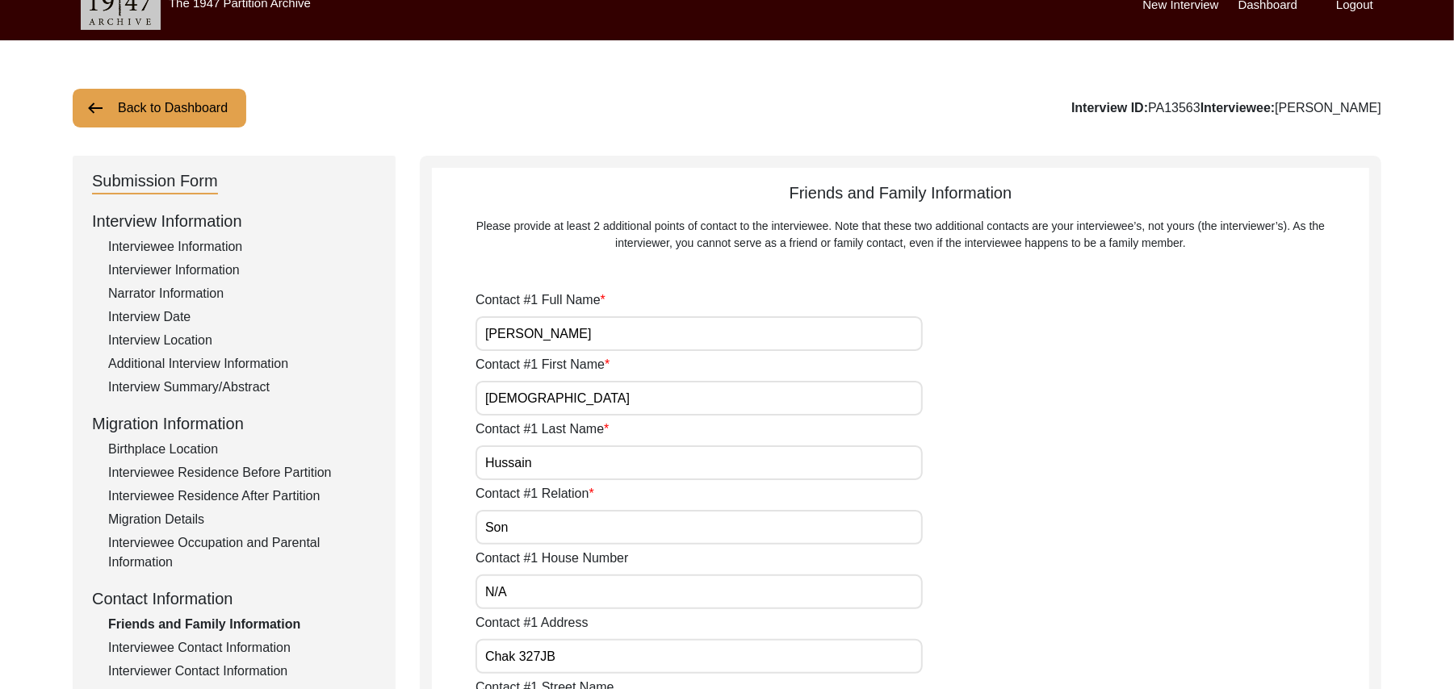
type input "N/A"
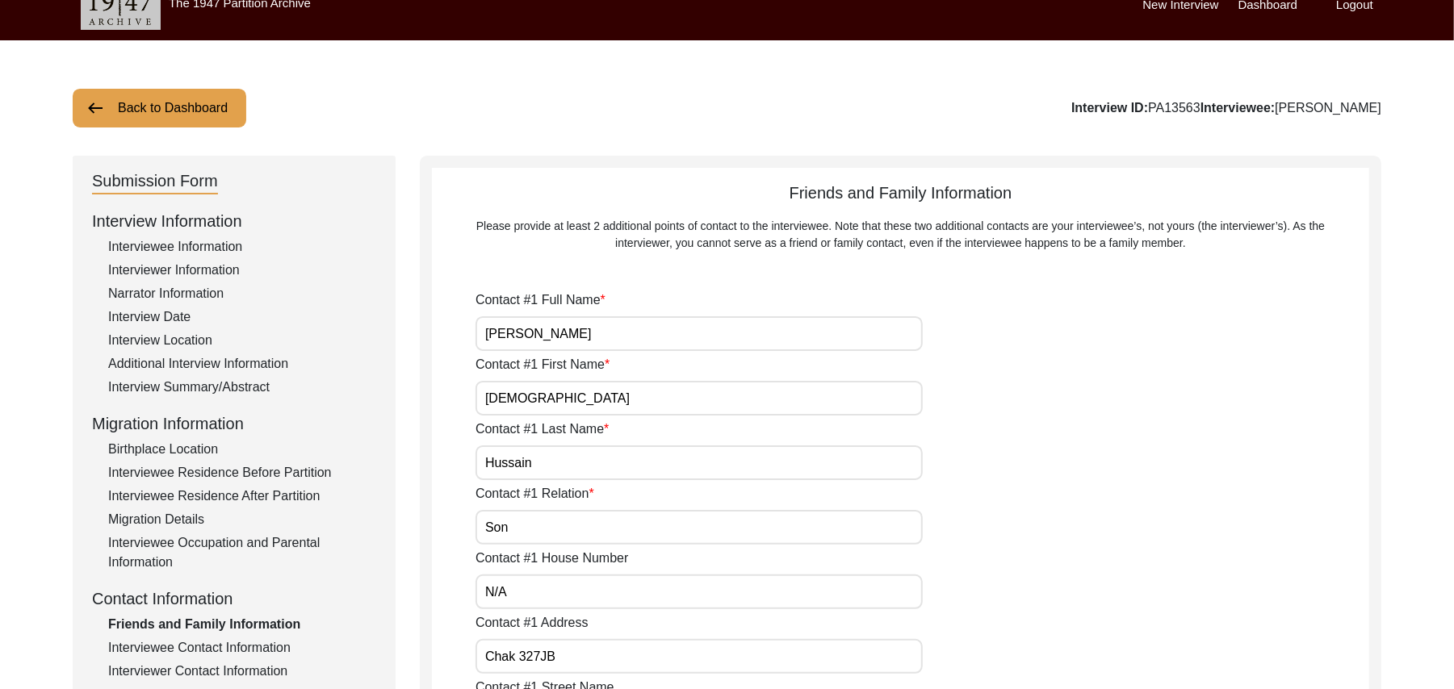
type input "N/A"
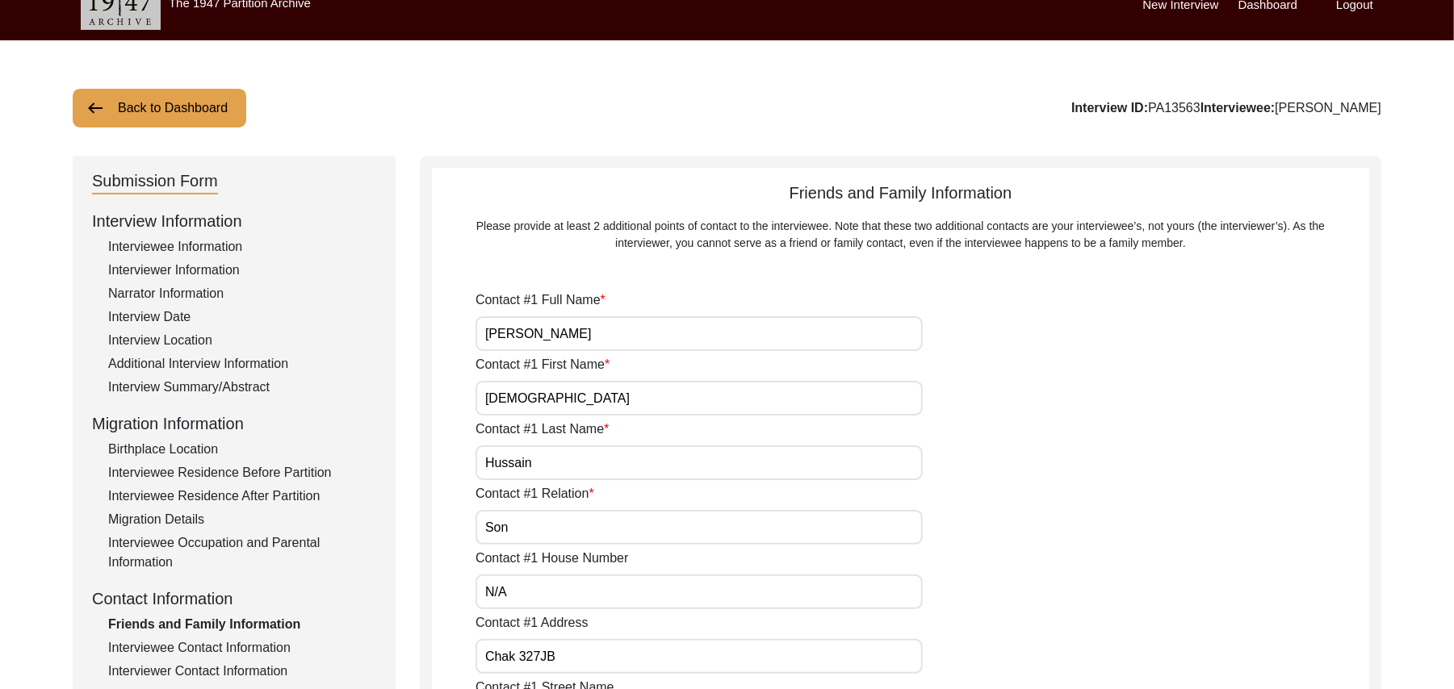
type input "N/A"
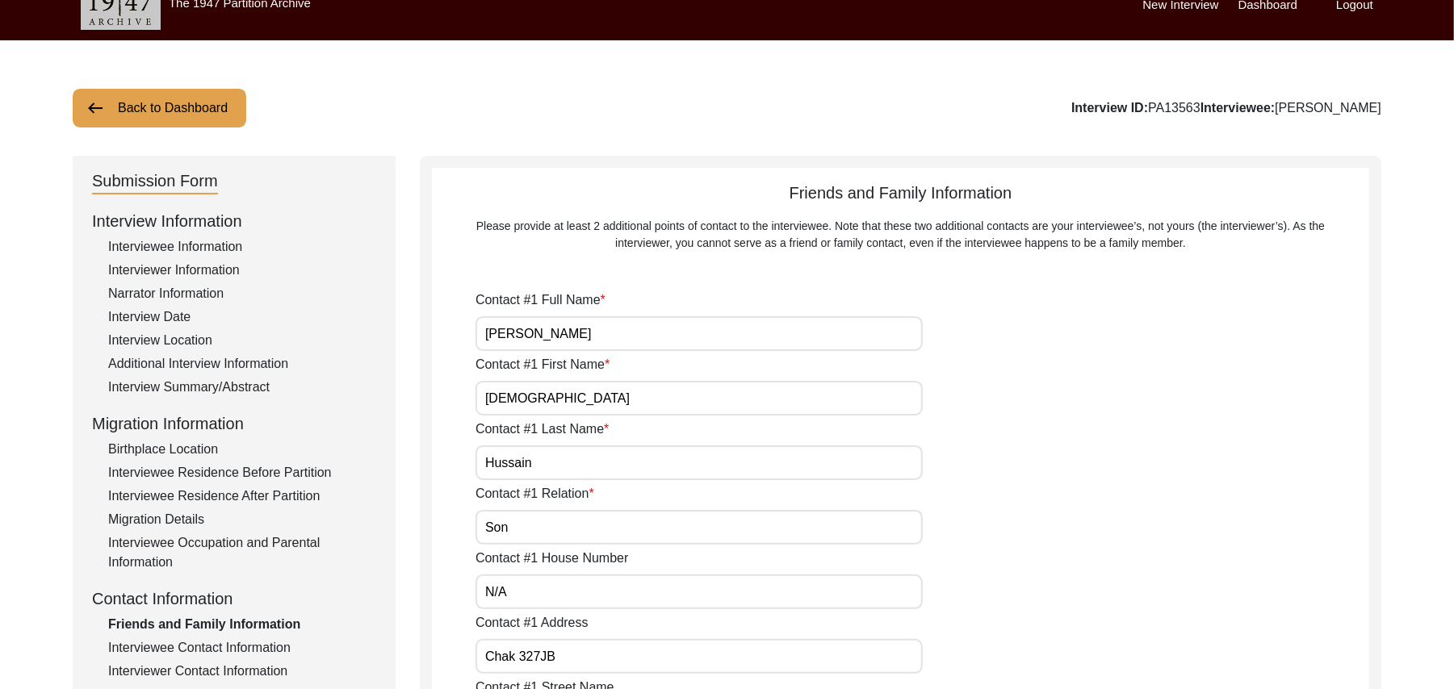
type input "N/A"
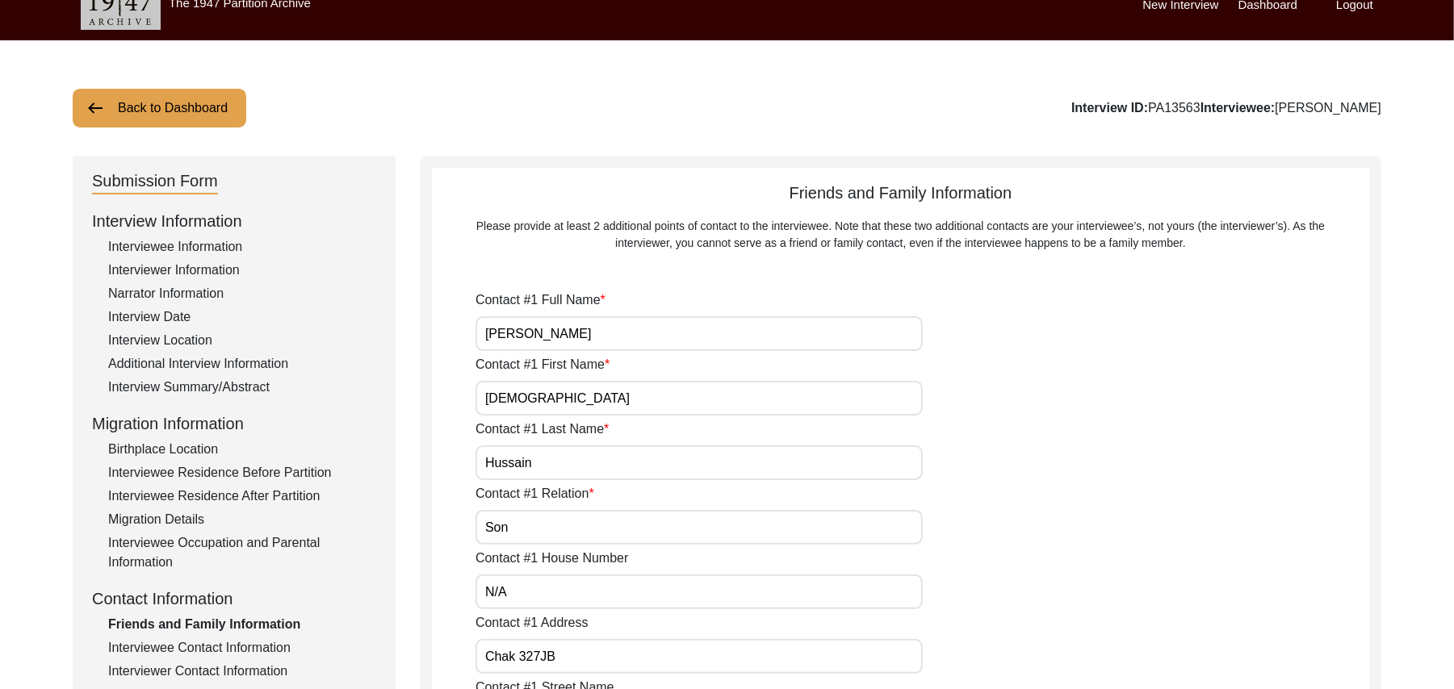
type input "N/A"
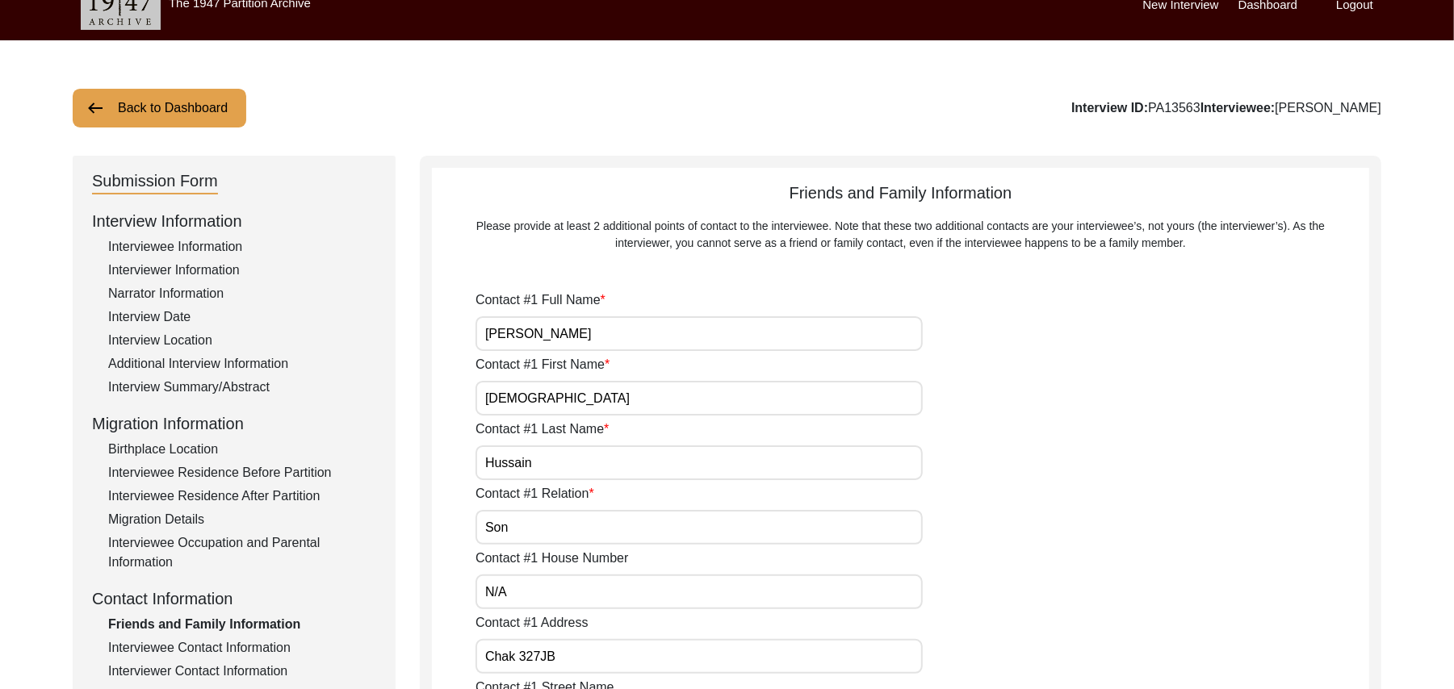
type input "N/A"
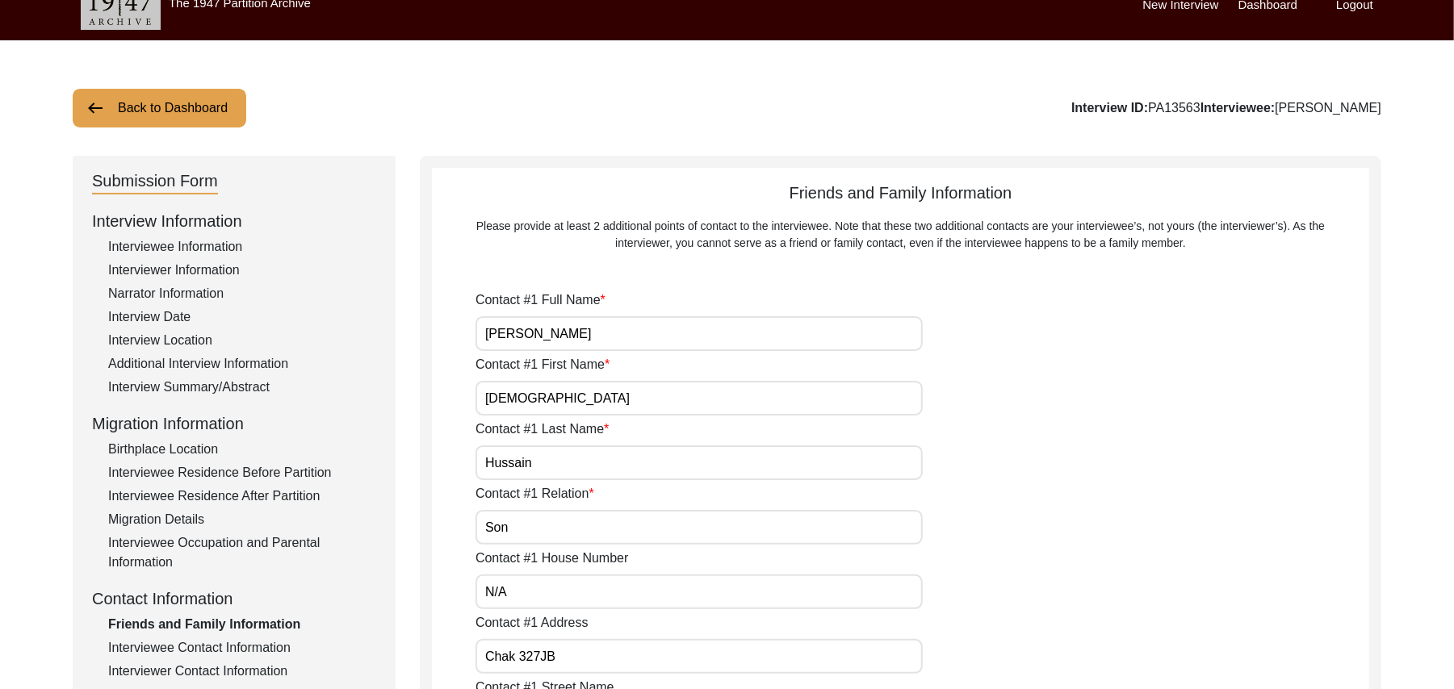
type input "N/A"
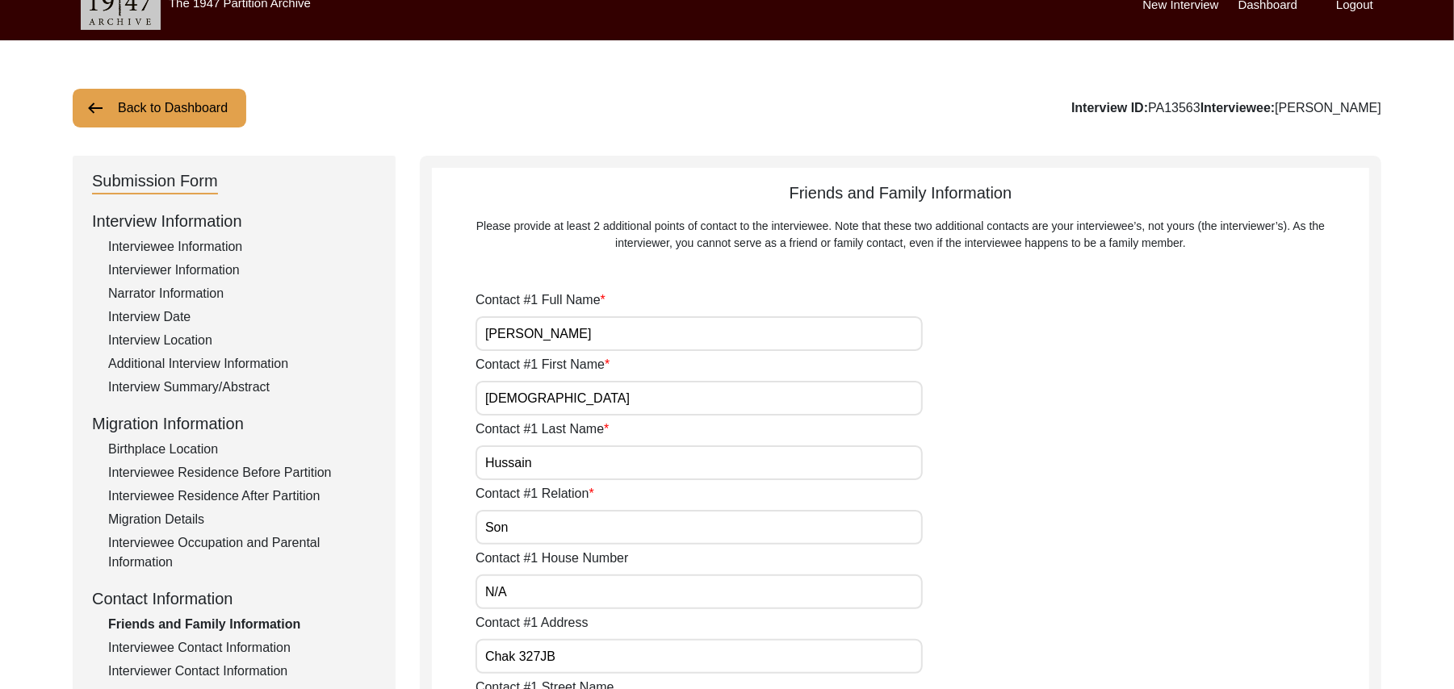
type input "N/A"
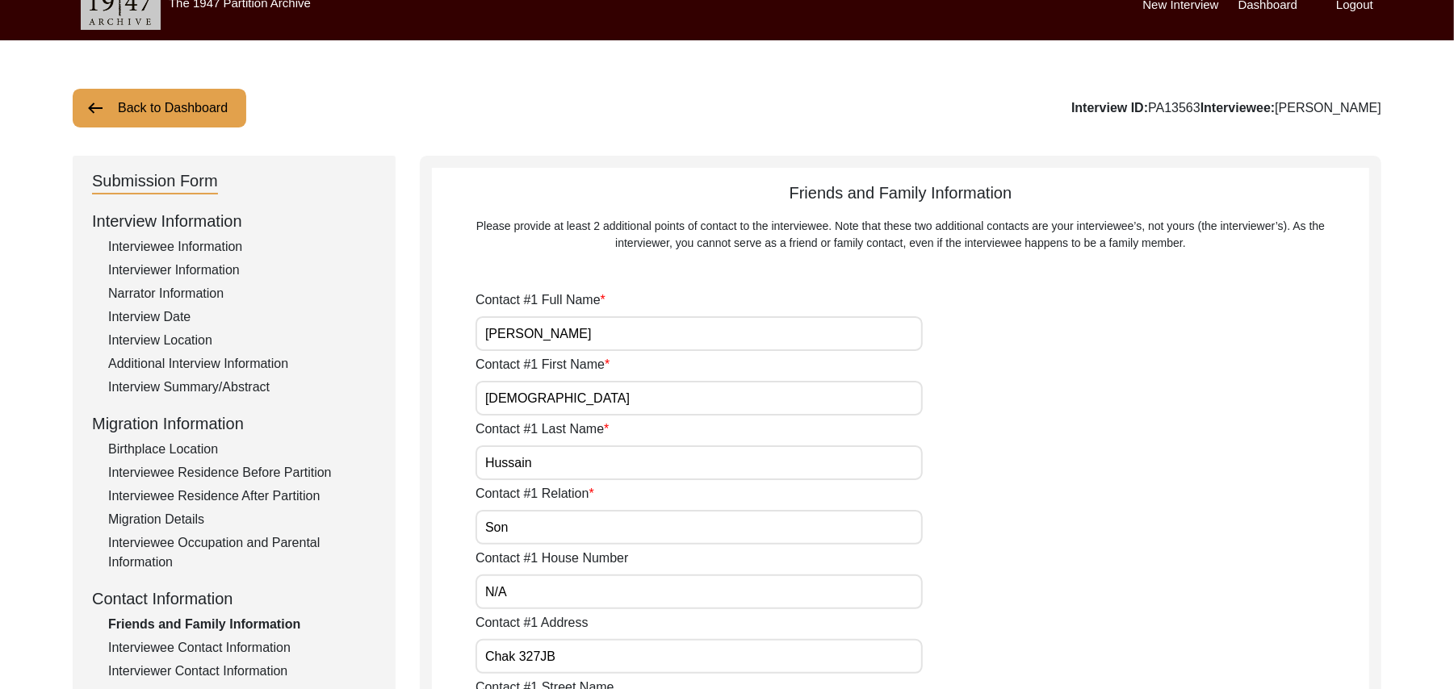
type input "N/A"
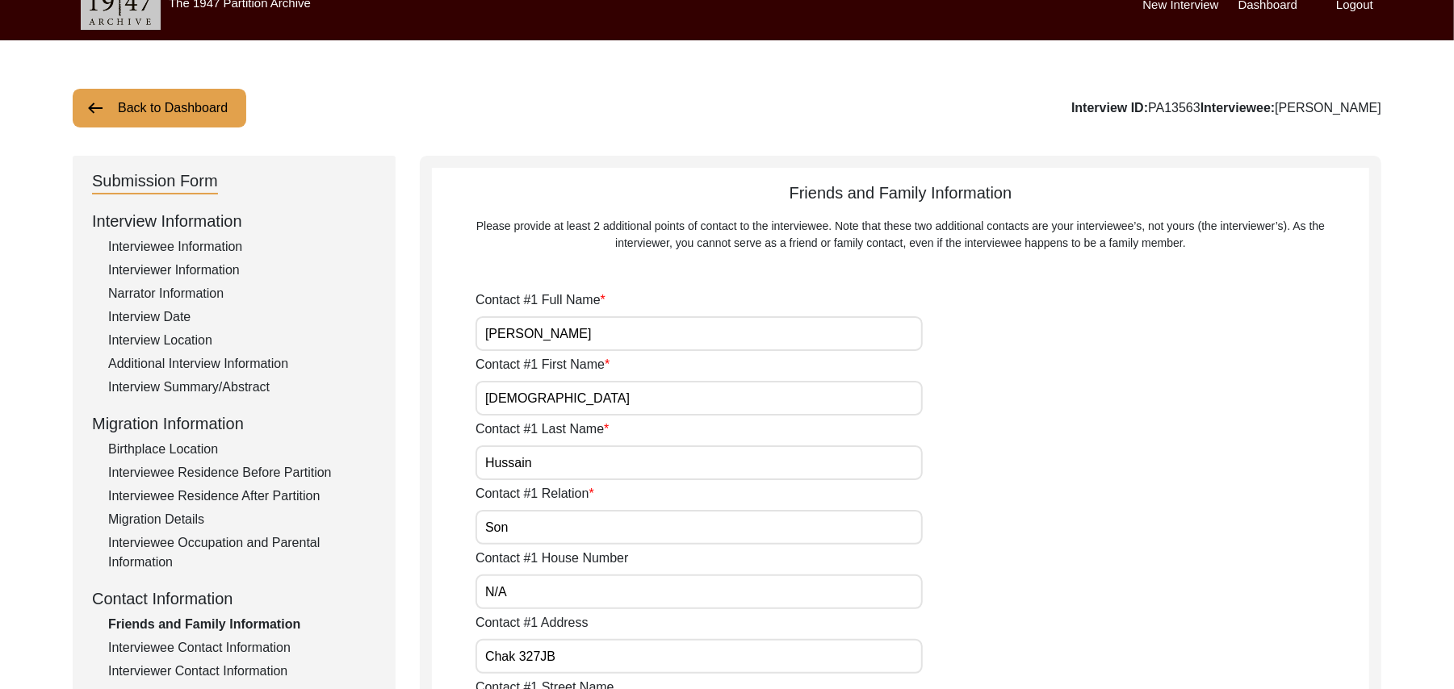
type input "N/A"
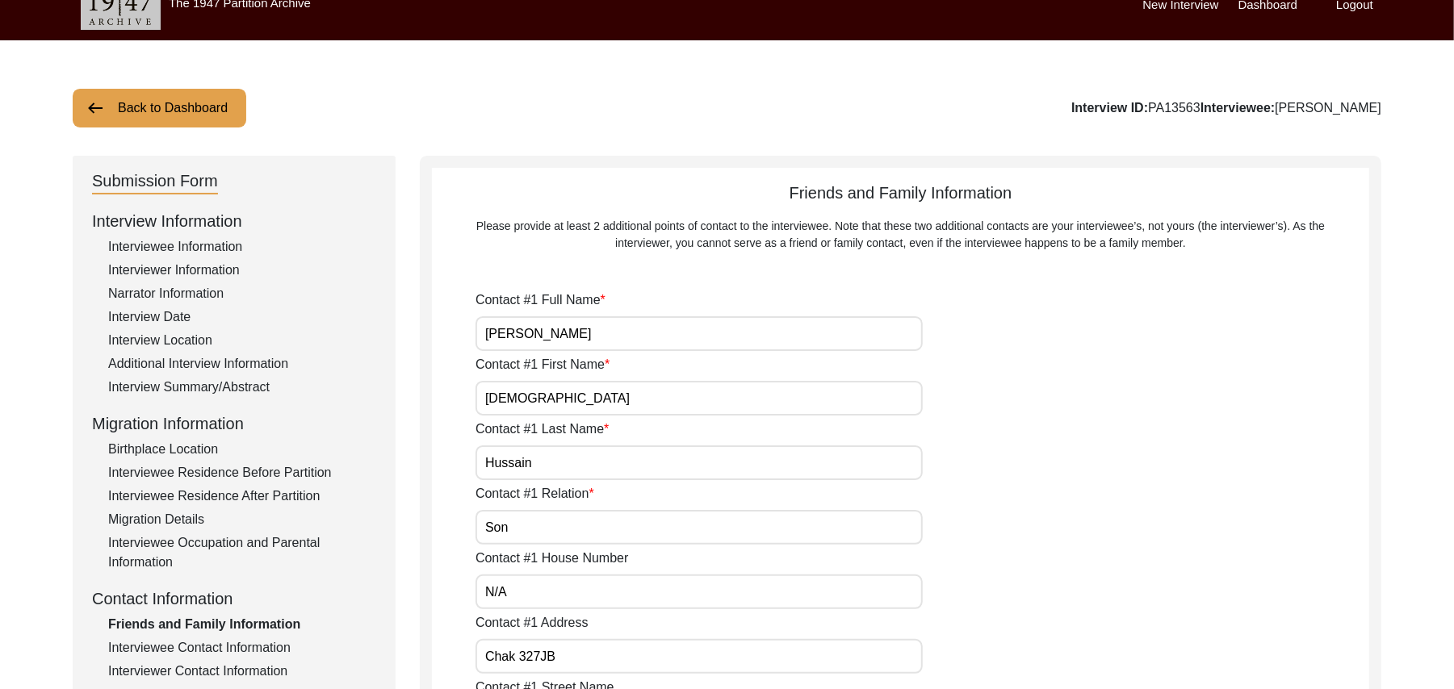
type input "N/A"
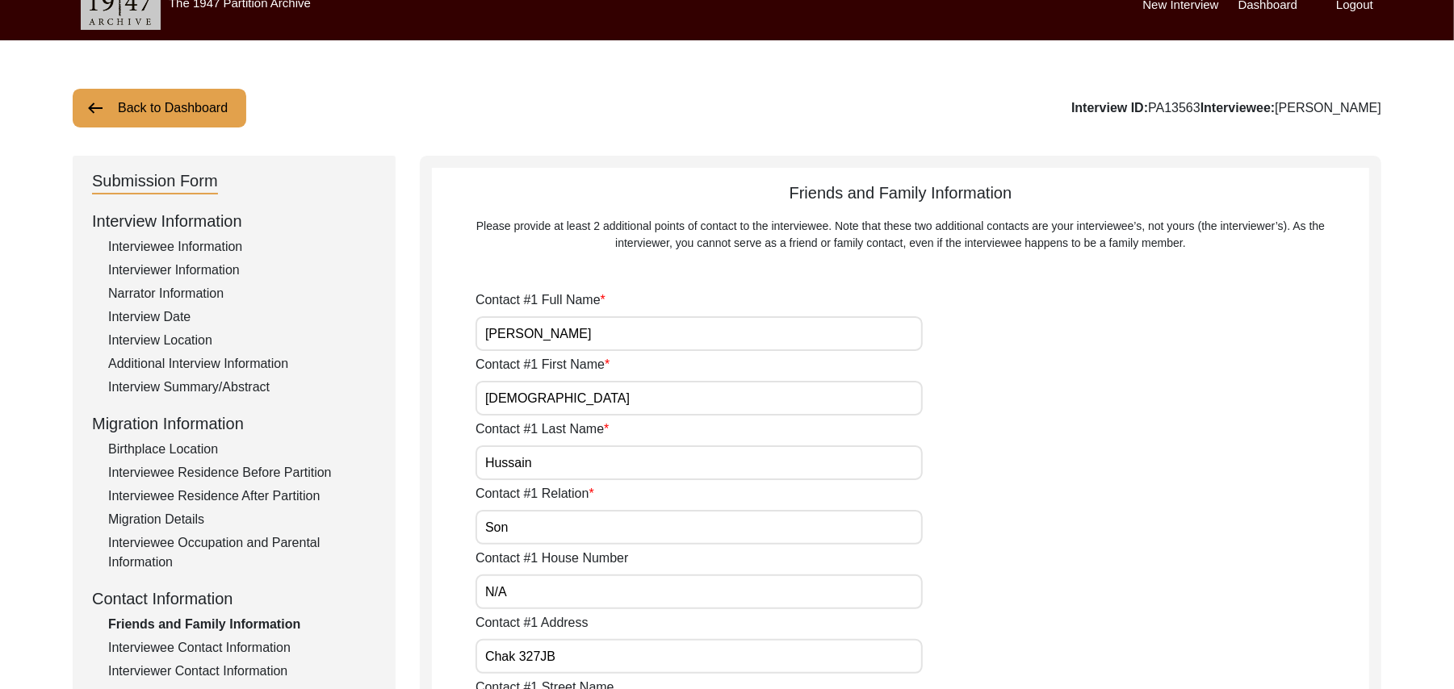
type input "N/A"
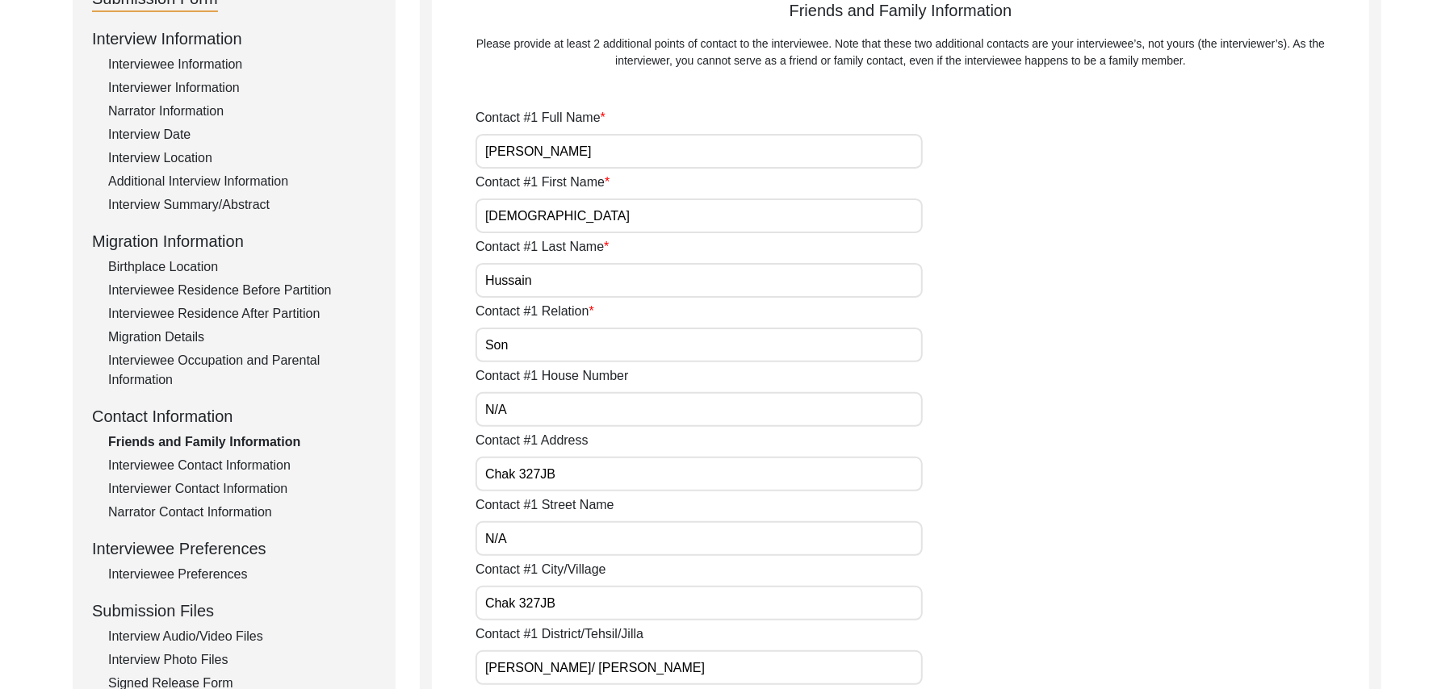
scroll to position [195, 0]
